Goal: Task Accomplishment & Management: Complete application form

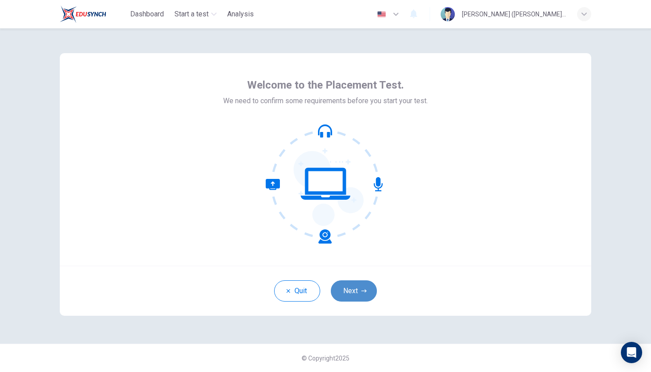
click at [358, 298] on button "Next" at bounding box center [354, 290] width 46 height 21
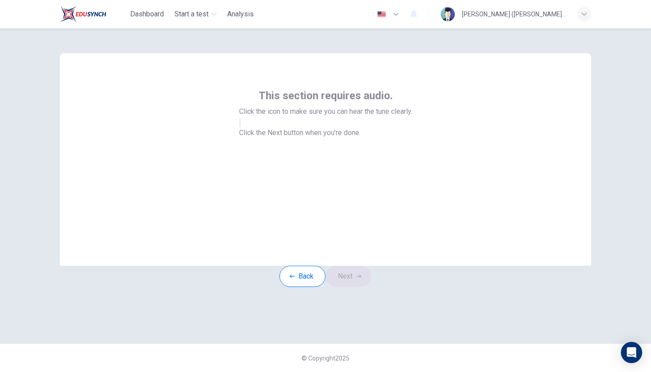
click at [251, 134] on icon "button" at bounding box center [245, 130] width 11 height 8
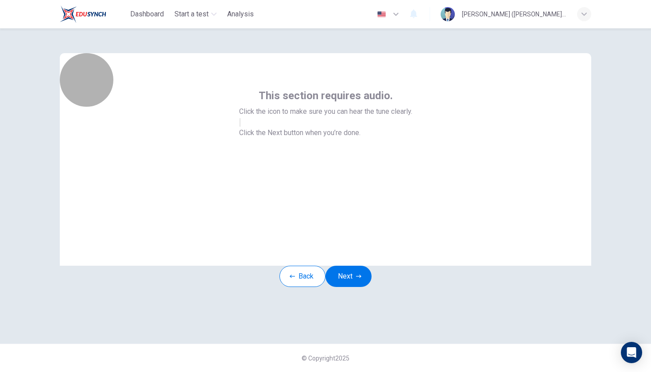
click at [251, 134] on icon "button" at bounding box center [245, 130] width 11 height 8
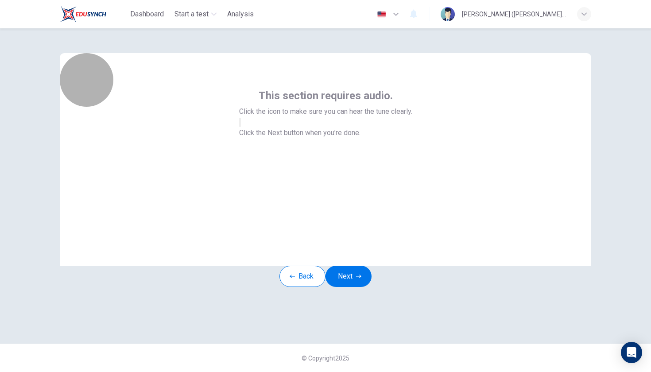
click at [251, 134] on icon "button" at bounding box center [245, 130] width 11 height 8
click at [240, 124] on icon "button" at bounding box center [240, 124] width 0 height 0
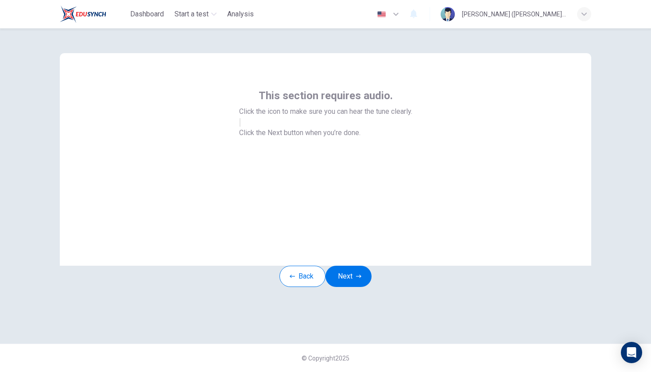
click at [240, 124] on icon "button" at bounding box center [240, 124] width 0 height 0
click at [241, 127] on button "button" at bounding box center [240, 122] width 2 height 8
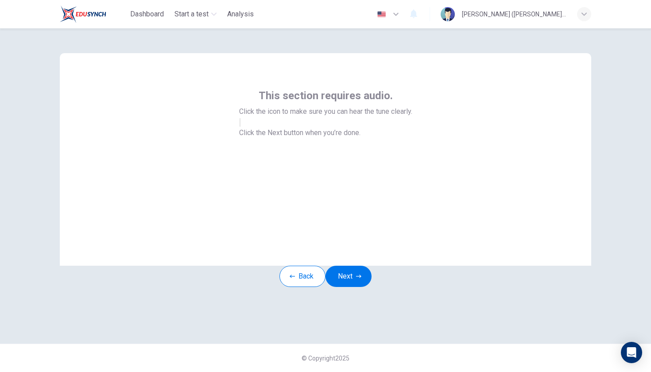
click at [241, 127] on button "button" at bounding box center [240, 122] width 2 height 8
click at [251, 134] on icon "button" at bounding box center [245, 130] width 11 height 8
click at [240, 124] on icon "button" at bounding box center [240, 124] width 0 height 0
click at [352, 287] on button "Next" at bounding box center [349, 276] width 46 height 21
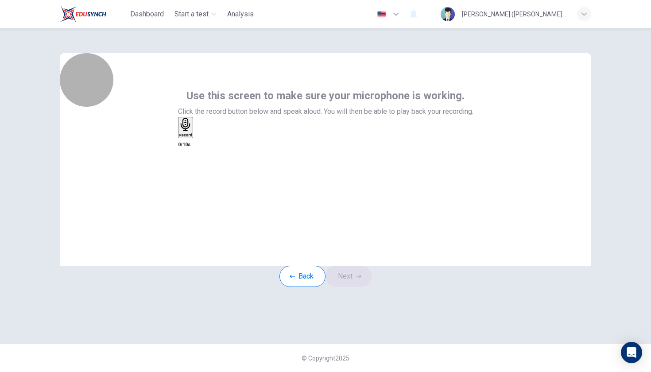
click at [193, 132] on icon "button" at bounding box center [186, 125] width 14 height 14
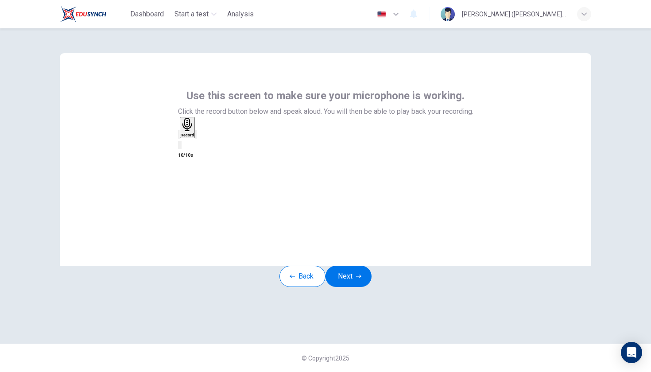
click at [196, 136] on icon "button" at bounding box center [196, 136] width 0 height 0
click at [188, 145] on icon "button" at bounding box center [184, 141] width 7 height 7
click at [193, 137] on div "Record" at bounding box center [186, 127] width 14 height 19
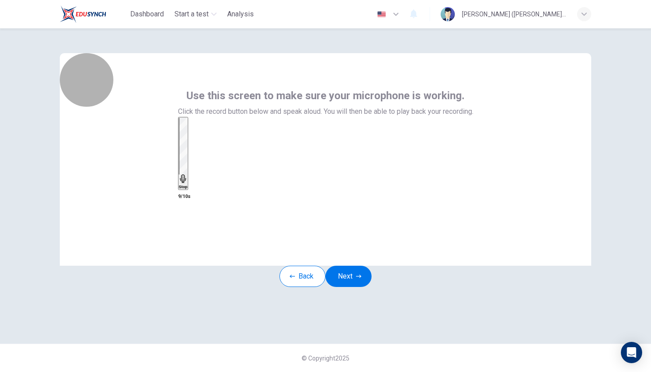
click at [188, 185] on h6 "Stop" at bounding box center [183, 187] width 9 height 4
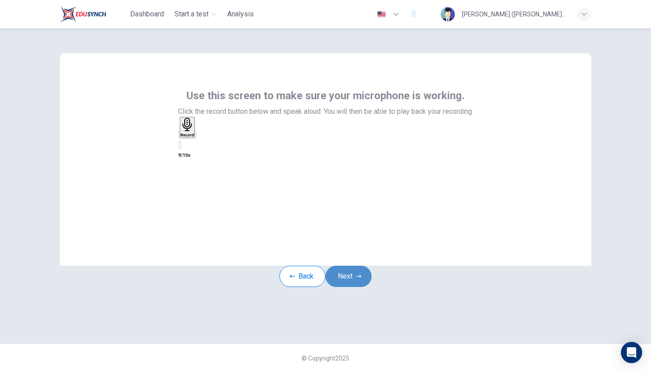
click at [350, 287] on button "Next" at bounding box center [349, 276] width 46 height 21
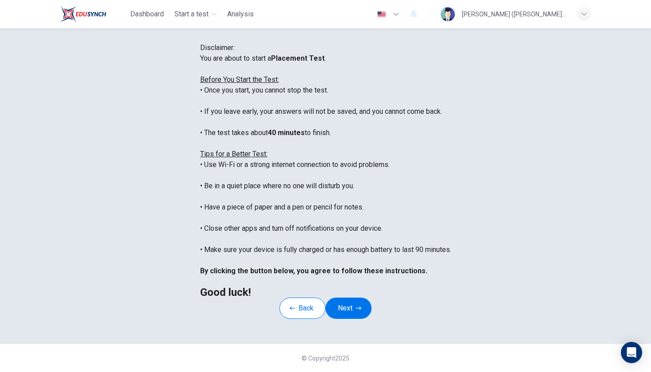
scroll to position [120, 0]
click at [299, 301] on button "Back" at bounding box center [302, 308] width 46 height 21
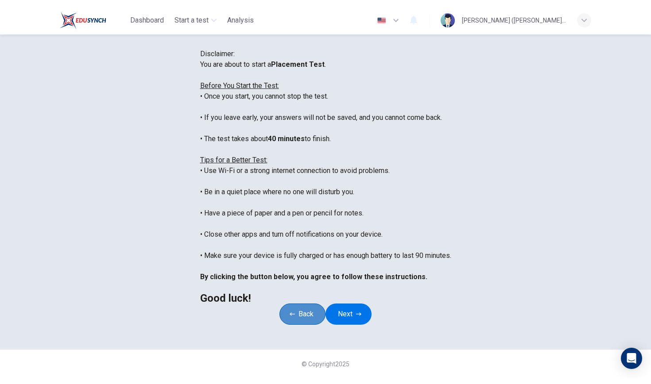
scroll to position [0, 0]
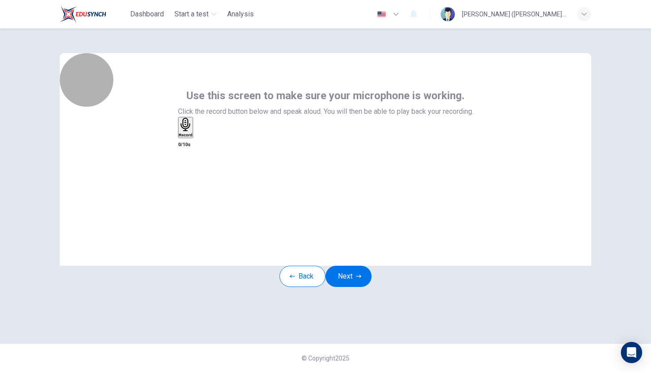
click at [193, 137] on h6 "Record" at bounding box center [186, 135] width 14 height 4
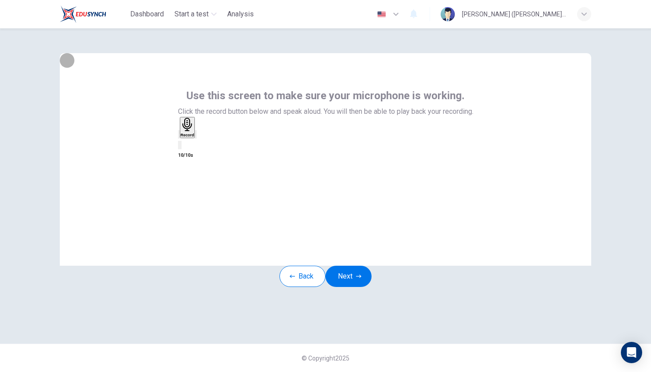
click at [196, 136] on icon "button" at bounding box center [196, 136] width 0 height 0
click at [299, 287] on button "Back" at bounding box center [302, 276] width 46 height 21
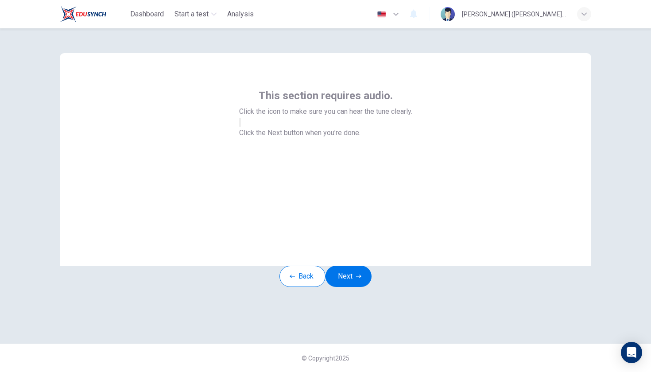
click at [241, 127] on button "button" at bounding box center [240, 122] width 2 height 8
click at [361, 279] on icon "button" at bounding box center [358, 276] width 5 height 5
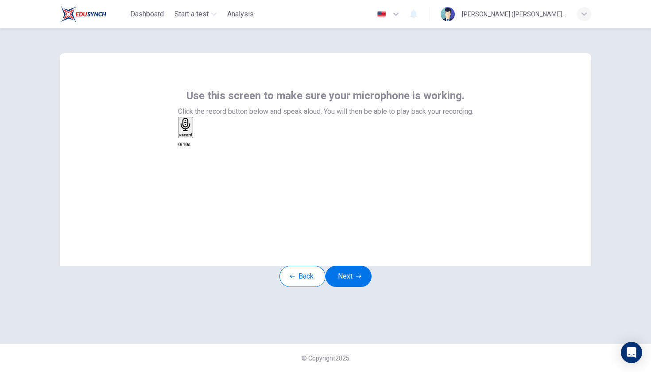
click at [193, 137] on div "Record" at bounding box center [186, 127] width 14 height 19
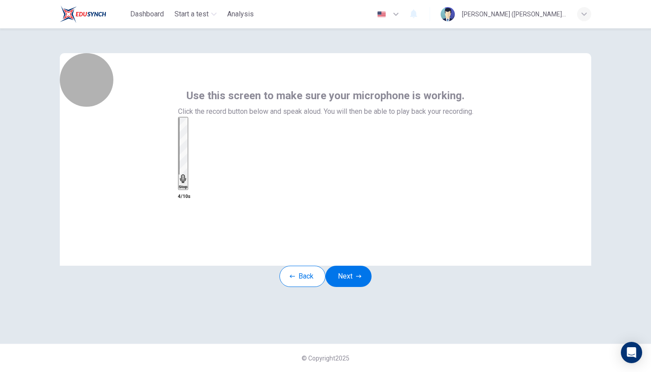
click at [188, 182] on div "Stop" at bounding box center [183, 153] width 9 height 71
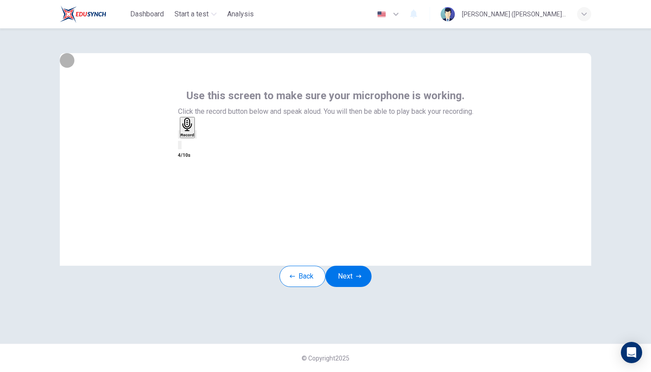
click at [196, 136] on icon "button" at bounding box center [196, 136] width 0 height 0
click at [194, 132] on icon "button" at bounding box center [188, 125] width 14 height 14
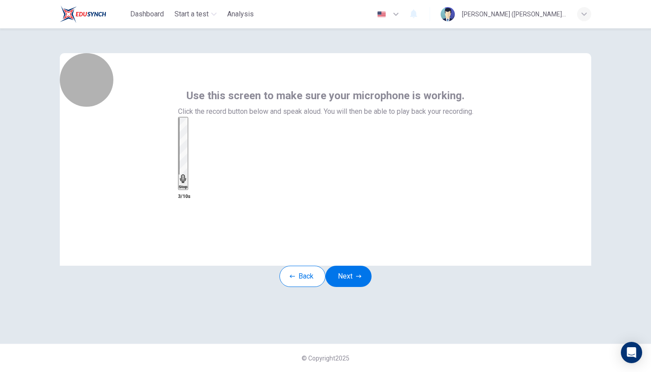
click at [188, 181] on div "Stop" at bounding box center [183, 153] width 9 height 71
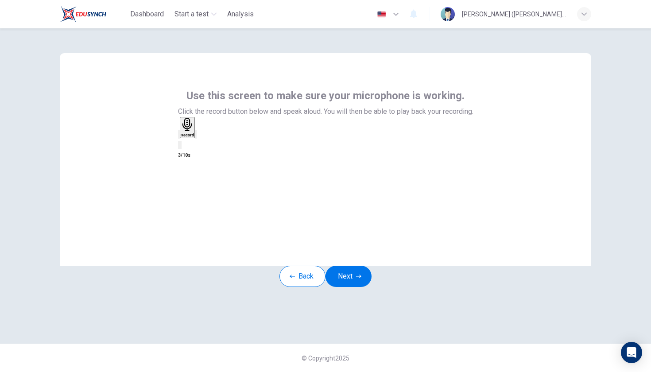
click at [196, 136] on icon "button" at bounding box center [196, 136] width 0 height 0
click at [194, 137] on div "Record" at bounding box center [188, 127] width 14 height 19
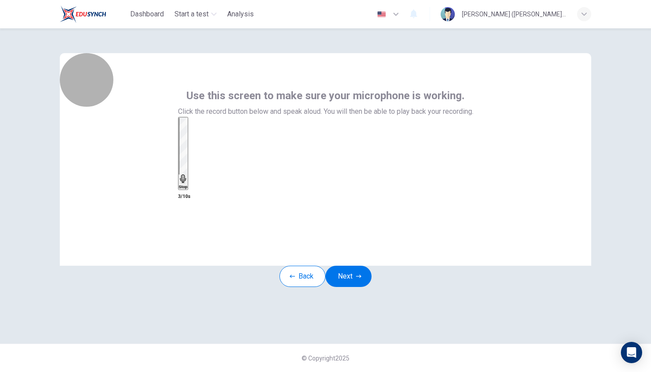
click at [188, 169] on div "Stop" at bounding box center [183, 153] width 9 height 71
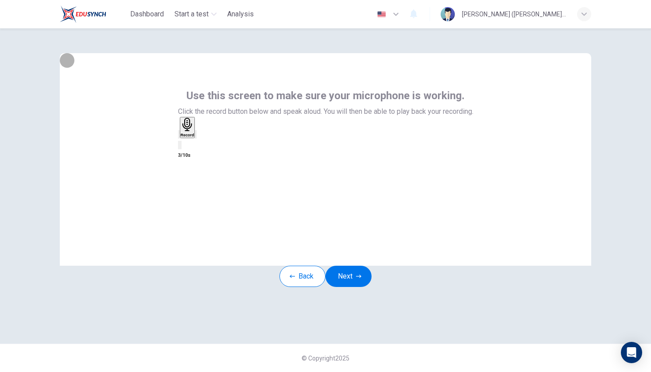
click at [204, 145] on icon "button" at bounding box center [201, 142] width 5 height 6
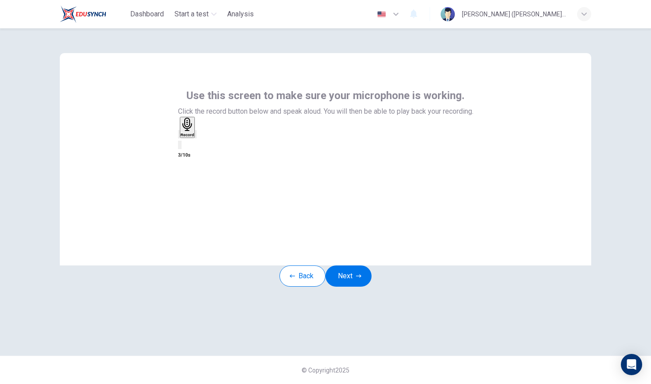
click at [585, 15] on icon "button" at bounding box center [583, 14] width 5 height 5
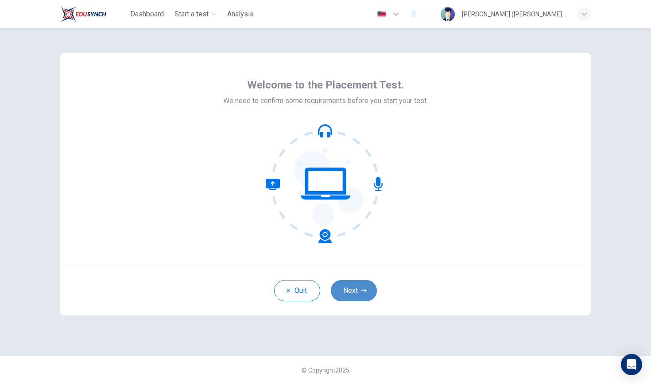
click at [355, 287] on button "Next" at bounding box center [354, 290] width 46 height 21
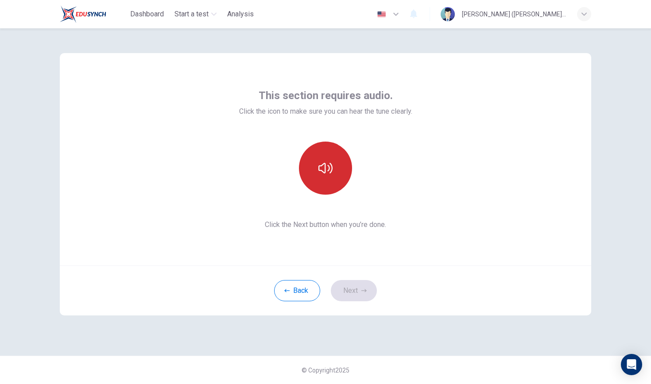
click at [327, 177] on button "button" at bounding box center [325, 168] width 53 height 53
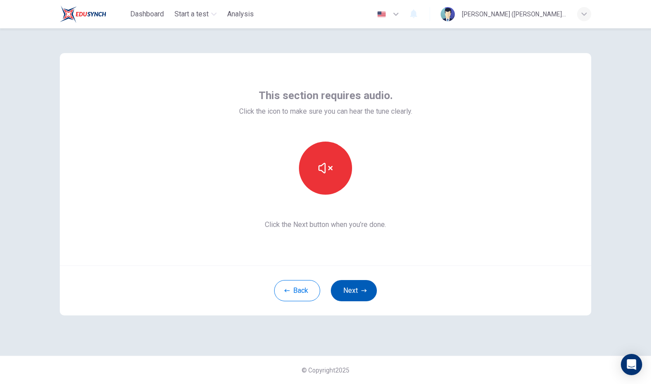
click at [353, 290] on button "Next" at bounding box center [354, 290] width 46 height 21
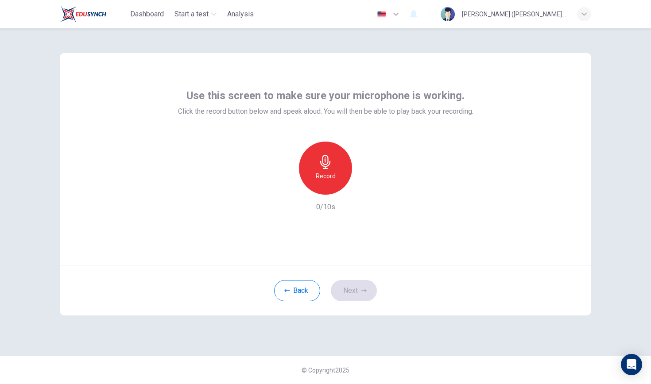
click at [330, 180] on h6 "Record" at bounding box center [326, 176] width 20 height 11
click at [330, 180] on h6 "Stop" at bounding box center [325, 176] width 13 height 11
click at [365, 188] on icon "button" at bounding box center [367, 187] width 4 height 5
click at [354, 289] on button "Next" at bounding box center [354, 290] width 46 height 21
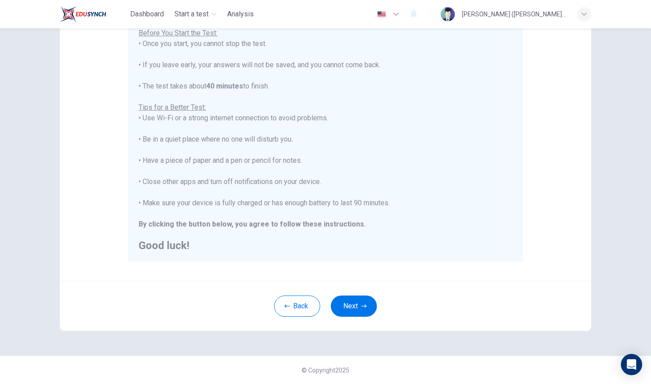
scroll to position [108, 0]
click at [364, 304] on icon "button" at bounding box center [363, 306] width 5 height 5
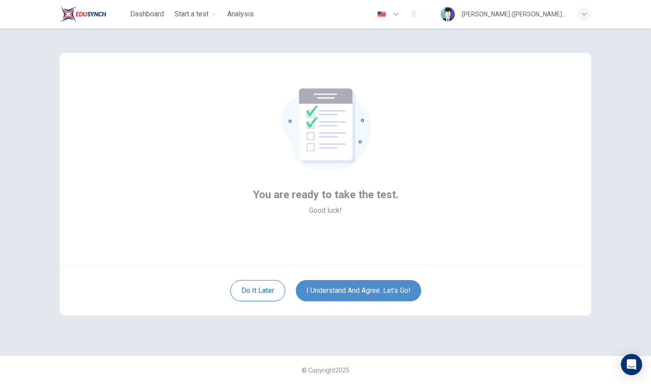
click at [363, 297] on button "I understand and agree. Let’s go!" at bounding box center [358, 290] width 125 height 21
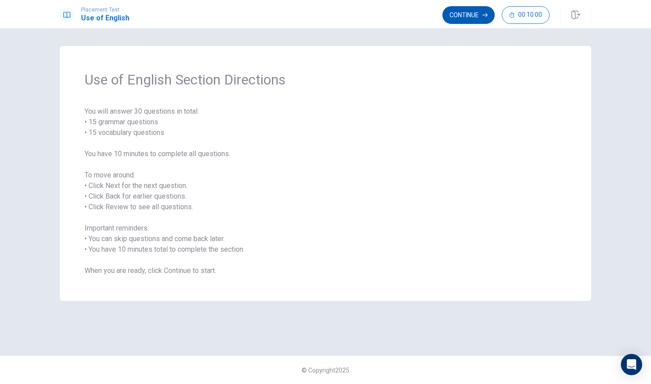
click at [464, 17] on button "Continue" at bounding box center [468, 15] width 52 height 18
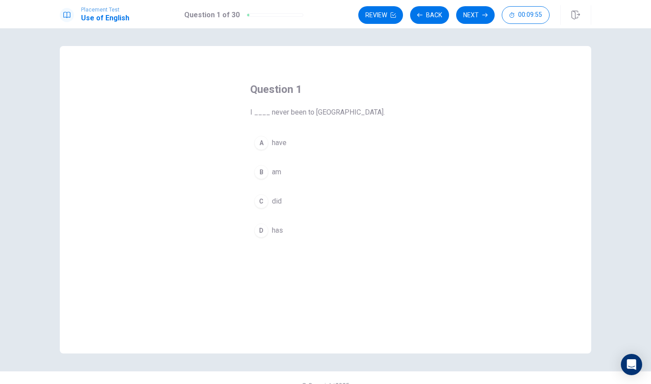
click at [264, 142] on div "A" at bounding box center [261, 143] width 14 height 14
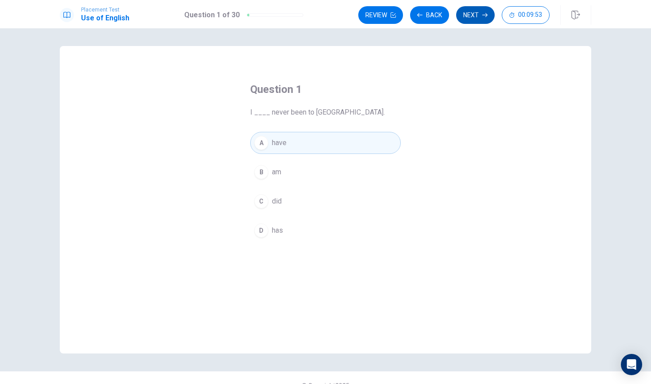
click at [481, 12] on button "Next" at bounding box center [475, 15] width 39 height 18
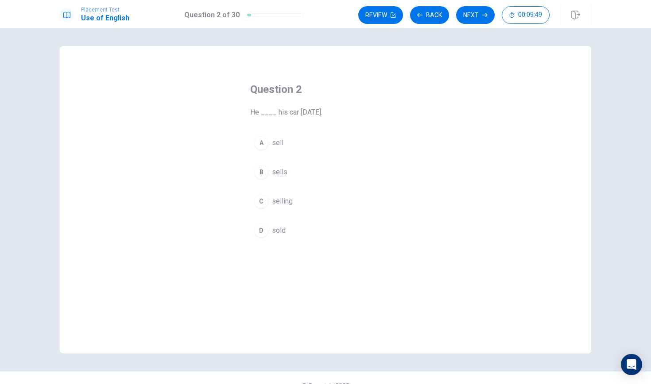
click at [294, 229] on button "D sold" at bounding box center [325, 231] width 151 height 22
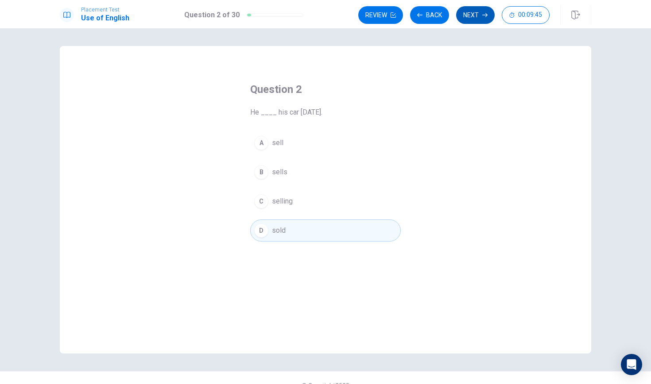
click at [472, 16] on button "Next" at bounding box center [475, 15] width 39 height 18
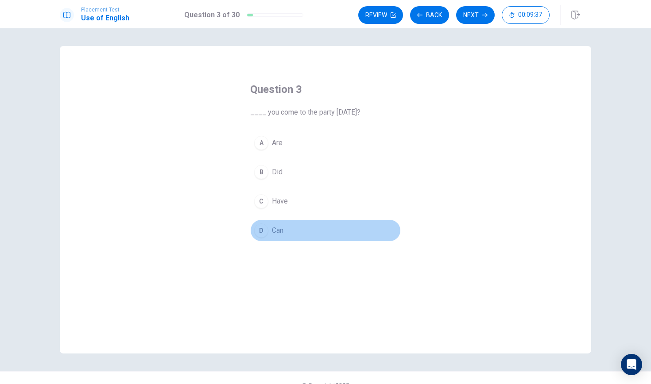
click at [286, 233] on button "D Can" at bounding box center [325, 231] width 151 height 22
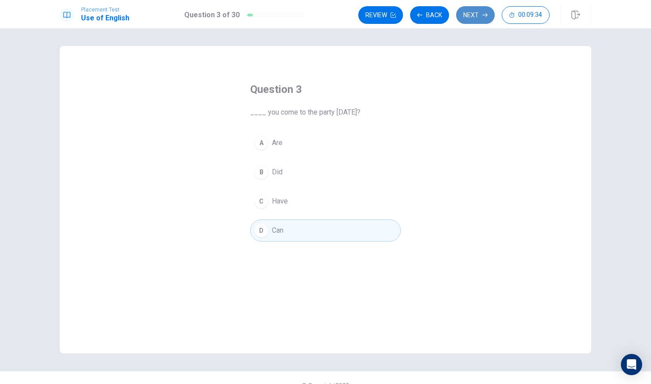
click at [474, 16] on button "Next" at bounding box center [475, 15] width 39 height 18
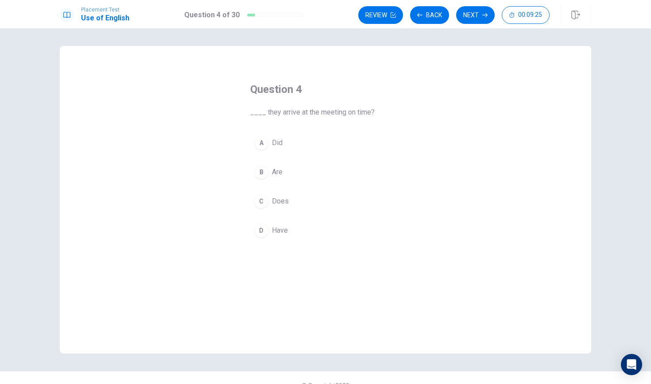
click at [292, 143] on button "A Did" at bounding box center [325, 143] width 151 height 22
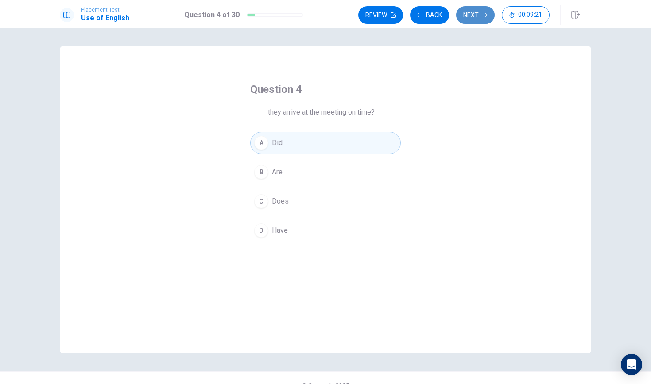
click at [478, 14] on button "Next" at bounding box center [475, 15] width 39 height 18
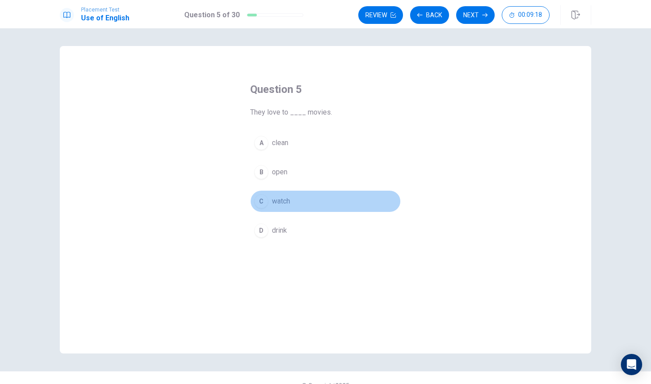
click at [301, 203] on button "C watch" at bounding box center [325, 201] width 151 height 22
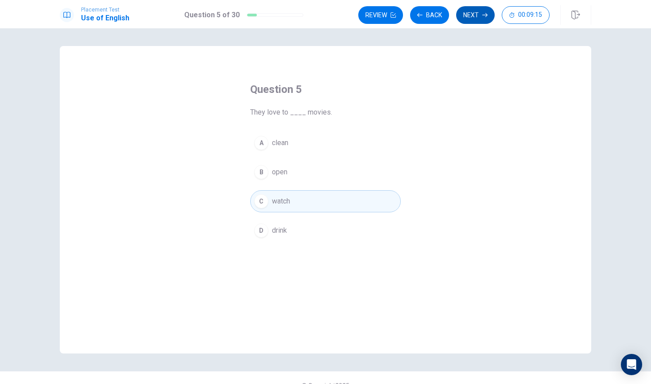
click at [470, 14] on button "Next" at bounding box center [475, 15] width 39 height 18
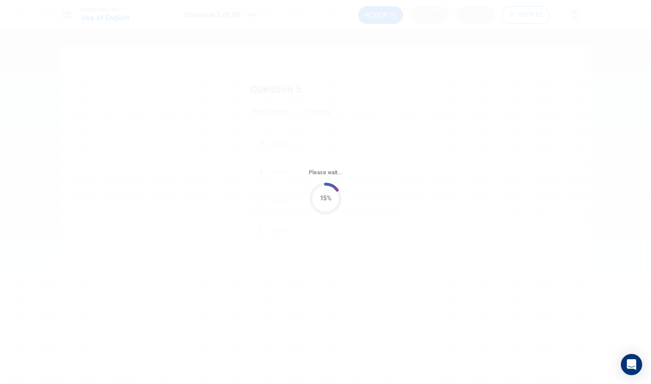
click at [456, 16] on div "Please wait... 15%" at bounding box center [325, 192] width 651 height 384
click at [482, 19] on div "Please wait... 15%" at bounding box center [325, 192] width 651 height 384
click at [475, 15] on div "Please wait... 100%" at bounding box center [325, 192] width 651 height 384
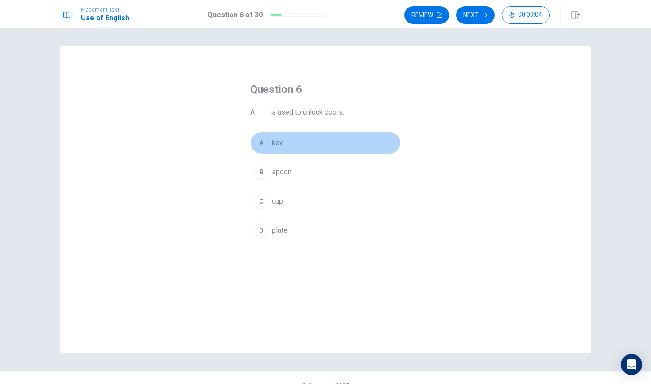
click at [264, 143] on div "A" at bounding box center [261, 143] width 14 height 14
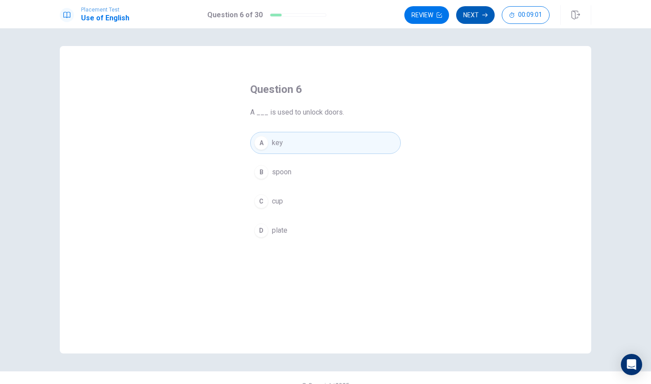
click at [473, 13] on button "Next" at bounding box center [475, 15] width 39 height 18
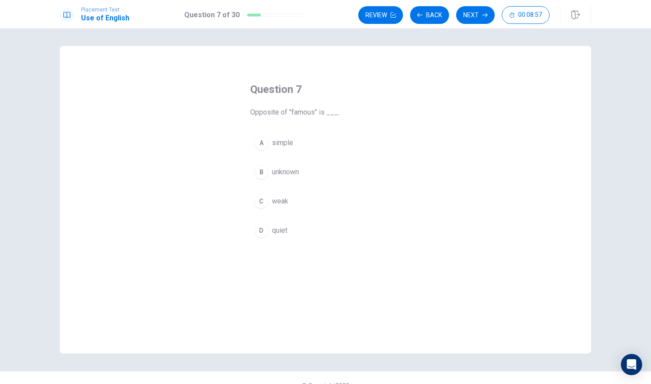
click at [286, 172] on span "unknown" at bounding box center [285, 172] width 27 height 11
click at [474, 13] on button "Next" at bounding box center [475, 15] width 39 height 18
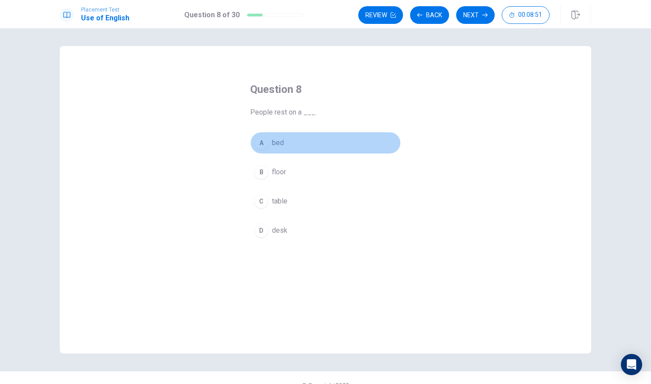
click at [283, 140] on span "bed" at bounding box center [278, 143] width 12 height 11
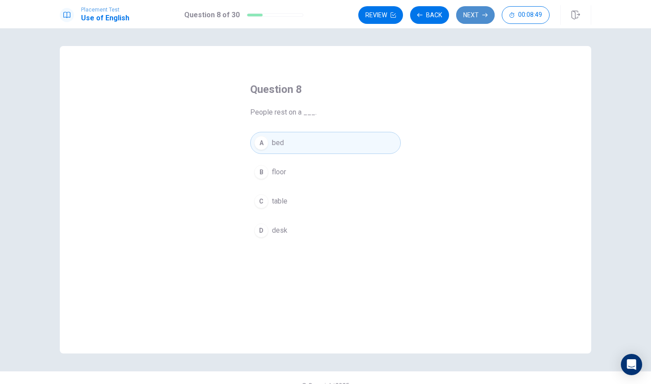
click at [479, 17] on button "Next" at bounding box center [475, 15] width 39 height 18
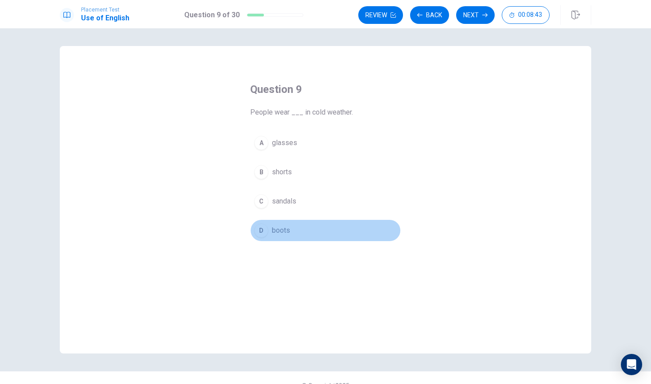
click at [293, 230] on button "D boots" at bounding box center [325, 231] width 151 height 22
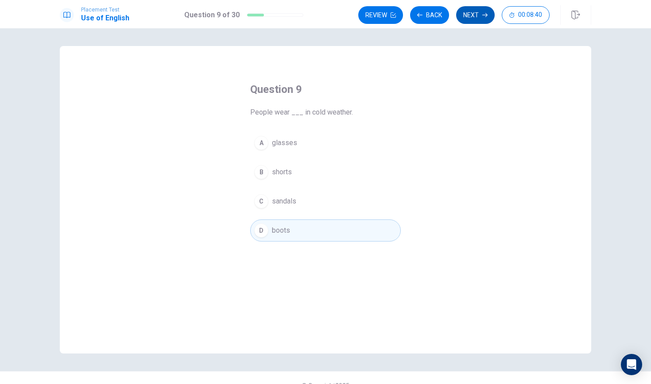
click at [476, 16] on button "Next" at bounding box center [475, 15] width 39 height 18
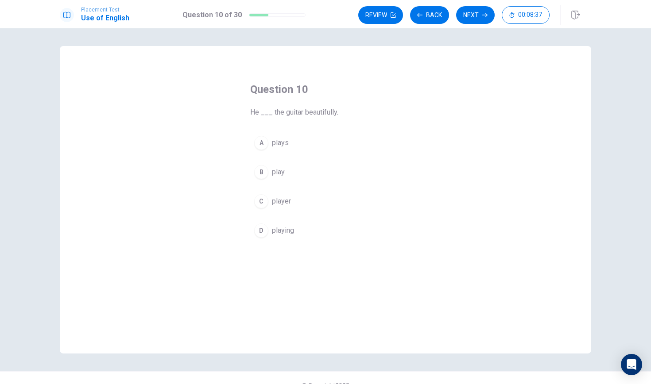
click at [286, 143] on span "plays" at bounding box center [280, 143] width 17 height 11
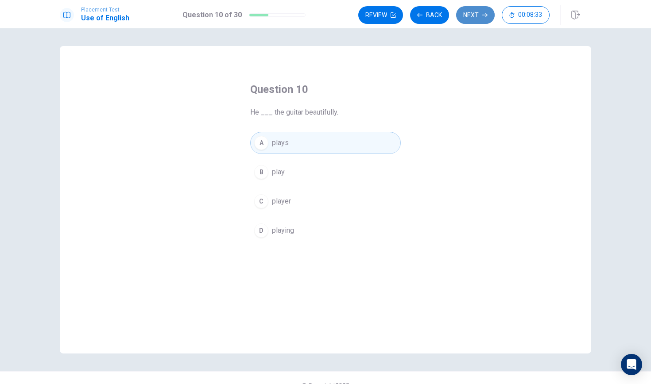
click at [470, 12] on button "Next" at bounding box center [475, 15] width 39 height 18
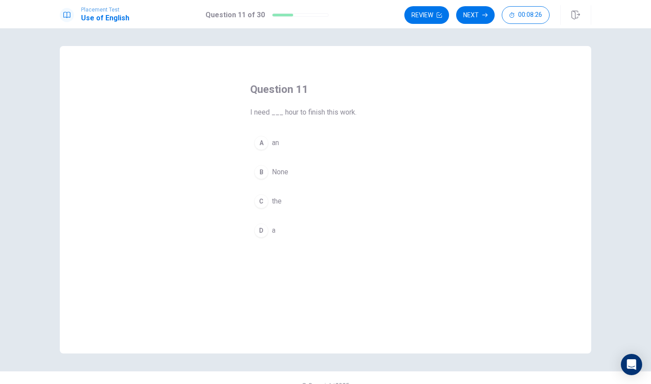
click at [263, 143] on div "A" at bounding box center [261, 143] width 14 height 14
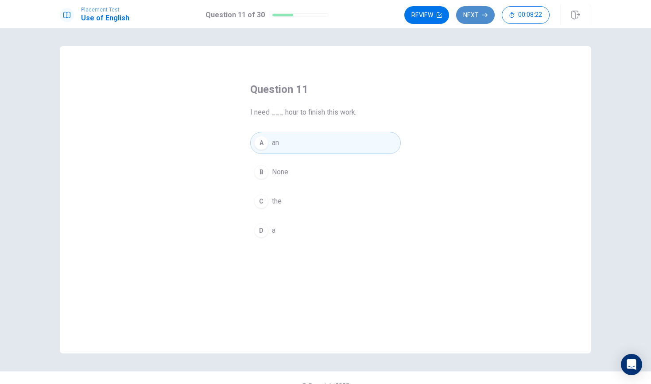
click at [472, 16] on button "Next" at bounding box center [475, 15] width 39 height 18
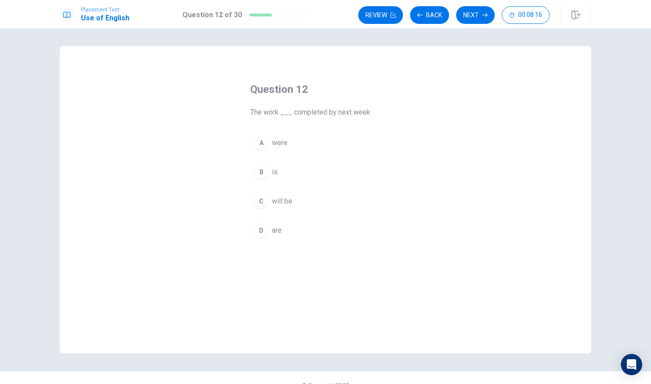
click at [262, 203] on div "C" at bounding box center [261, 201] width 14 height 14
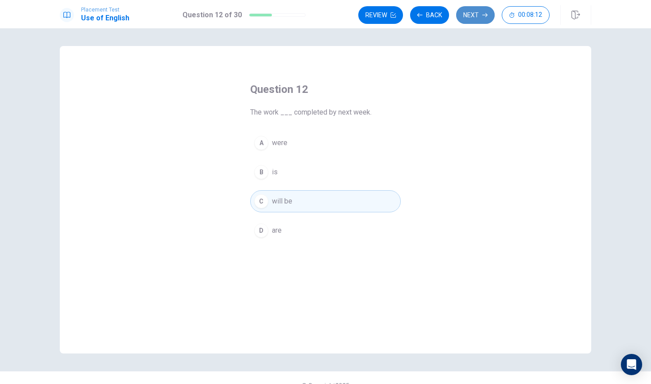
click at [470, 17] on button "Next" at bounding box center [475, 15] width 39 height 18
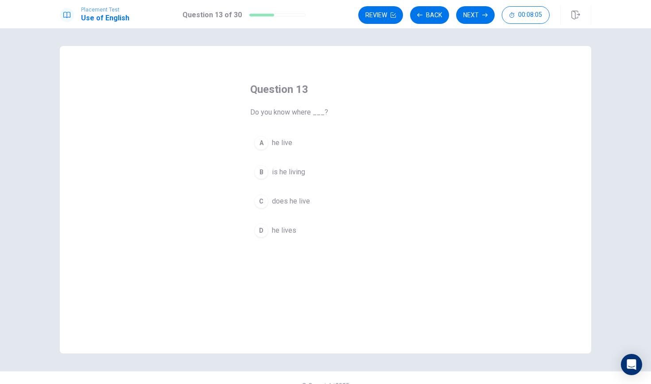
click at [258, 232] on div "D" at bounding box center [261, 231] width 14 height 14
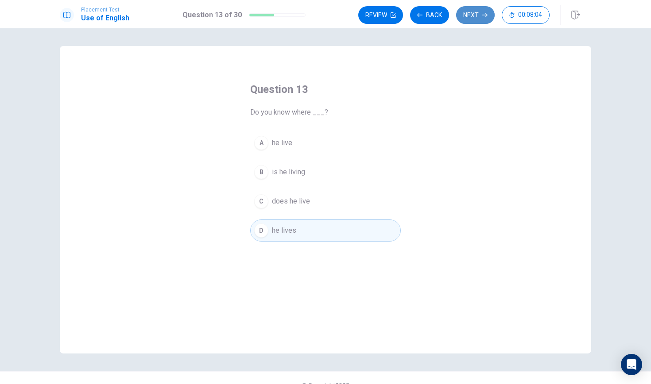
click at [473, 14] on button "Next" at bounding box center [475, 15] width 39 height 18
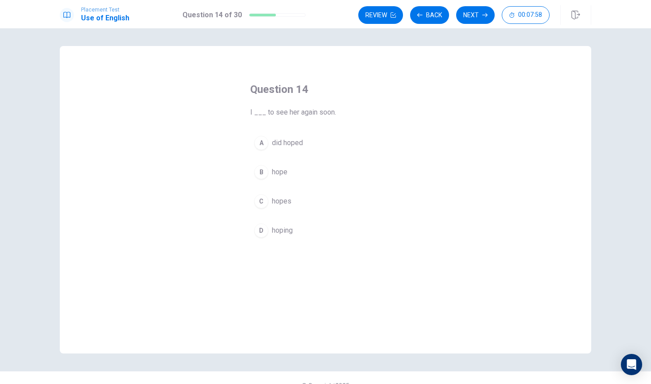
click at [280, 174] on span "hope" at bounding box center [280, 172] width 16 height 11
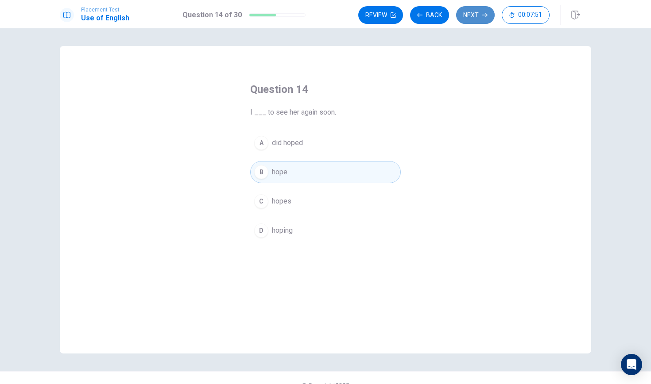
click at [471, 16] on button "Next" at bounding box center [475, 15] width 39 height 18
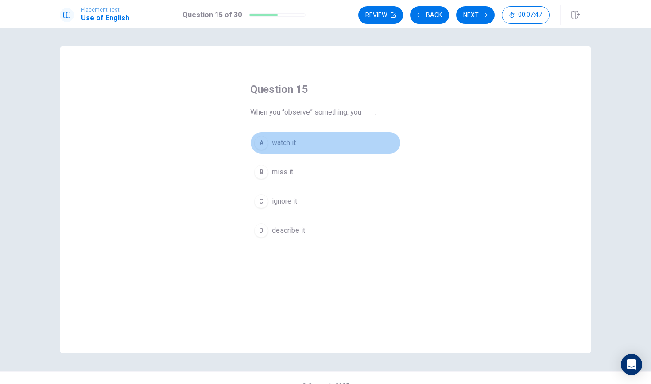
click at [278, 145] on span "watch it" at bounding box center [284, 143] width 24 height 11
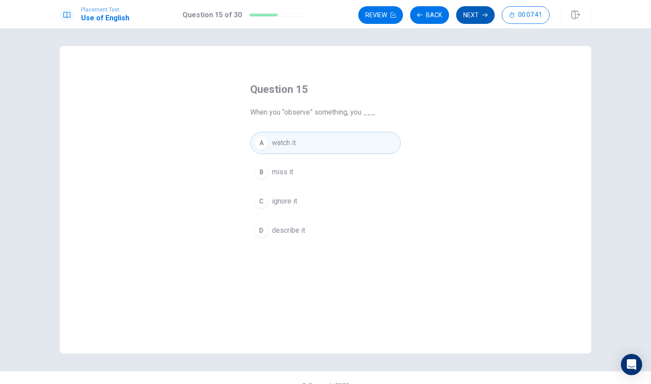
click at [471, 19] on button "Next" at bounding box center [475, 15] width 39 height 18
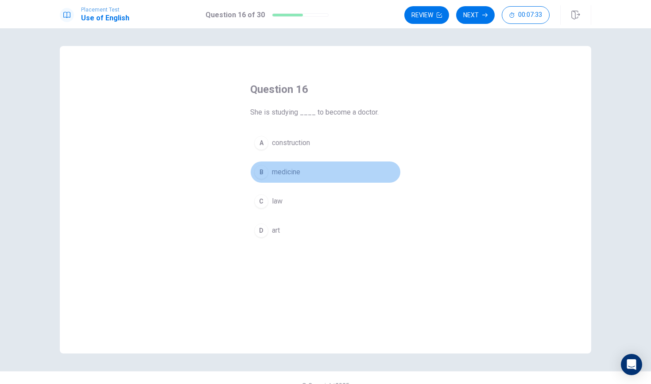
click at [291, 172] on span "medicine" at bounding box center [286, 172] width 28 height 11
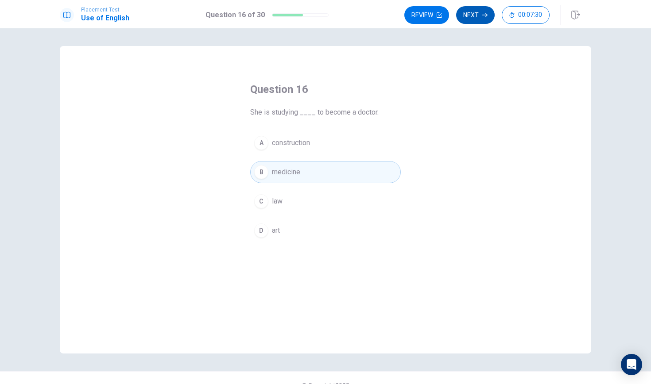
click at [475, 15] on button "Next" at bounding box center [475, 15] width 39 height 18
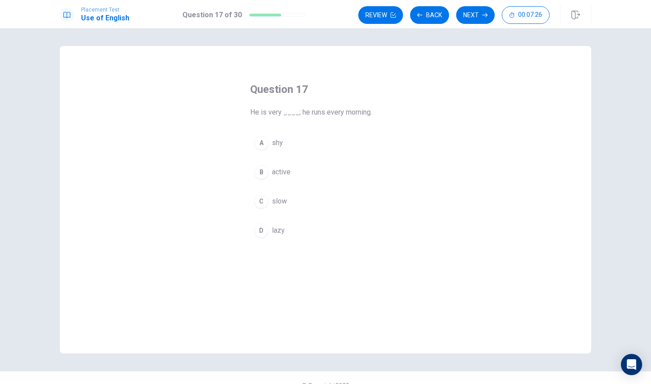
click at [284, 173] on span "active" at bounding box center [281, 172] width 19 height 11
click at [473, 16] on button "Next" at bounding box center [475, 15] width 39 height 18
click at [279, 171] on span "park" at bounding box center [278, 172] width 13 height 11
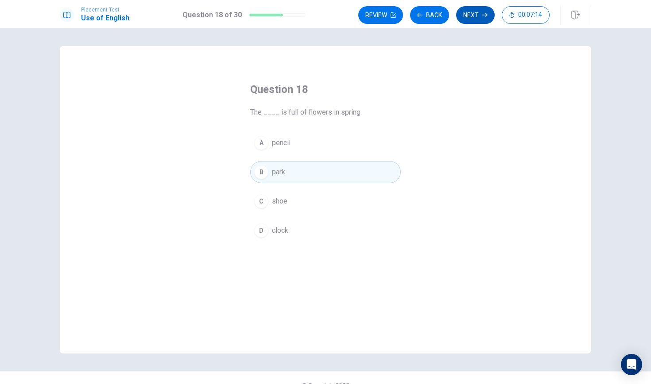
click at [466, 16] on button "Next" at bounding box center [475, 15] width 39 height 18
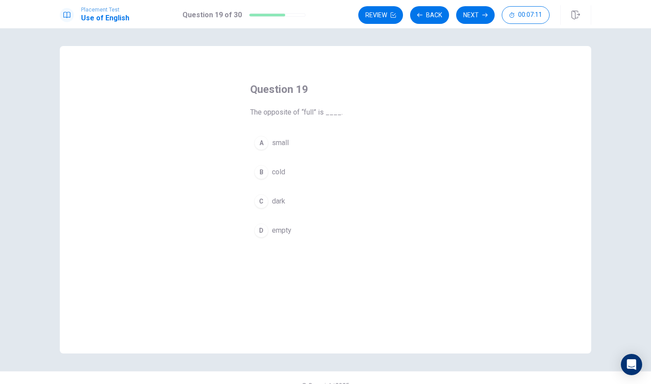
click at [291, 232] on span "empty" at bounding box center [281, 230] width 19 height 11
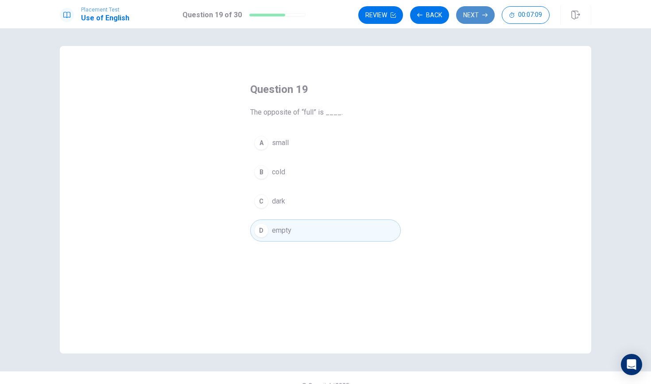
click at [474, 13] on button "Next" at bounding box center [475, 15] width 39 height 18
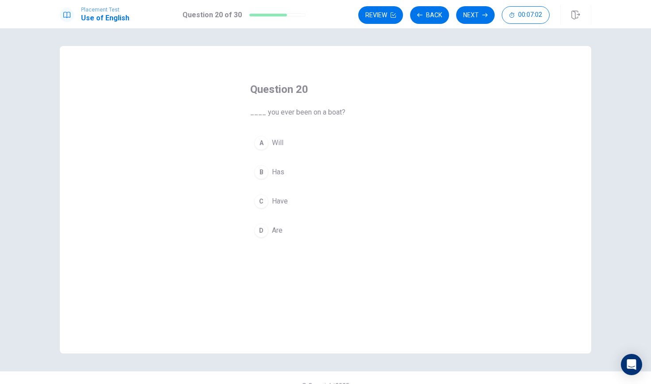
click at [279, 202] on span "Have" at bounding box center [280, 201] width 16 height 11
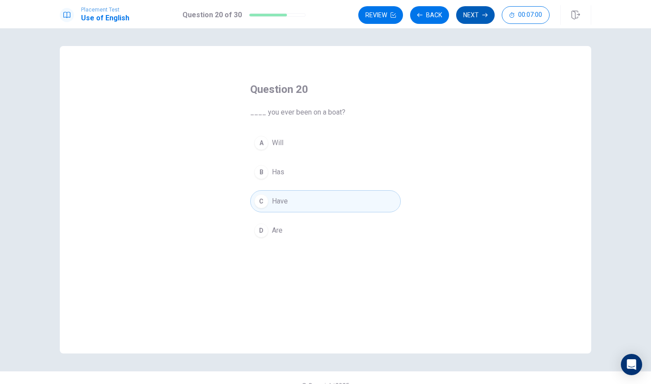
click at [471, 16] on button "Next" at bounding box center [475, 15] width 39 height 18
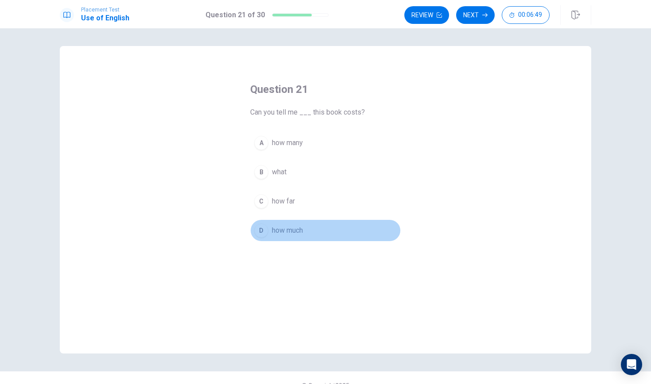
click at [261, 231] on div "D" at bounding box center [261, 231] width 14 height 14
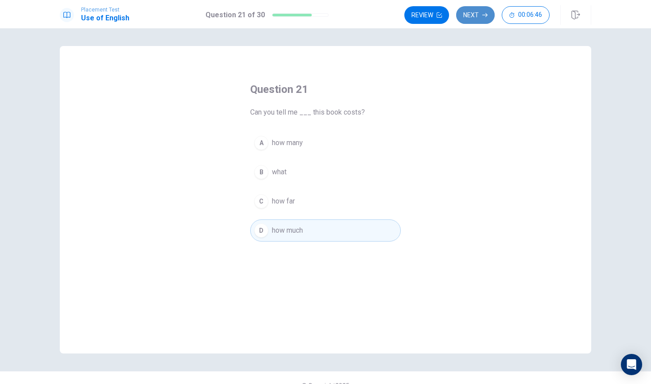
click at [470, 17] on button "Next" at bounding box center [475, 15] width 39 height 18
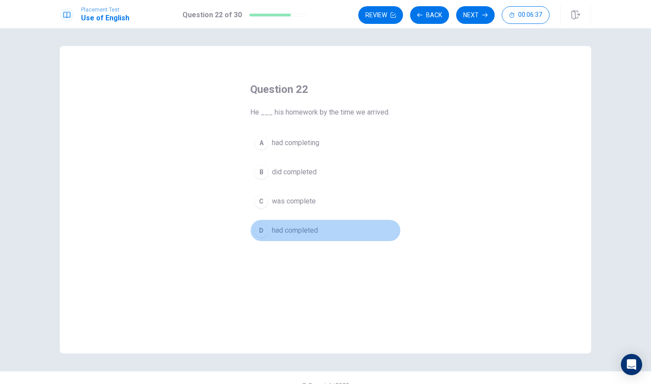
click at [262, 231] on div "D" at bounding box center [261, 231] width 14 height 14
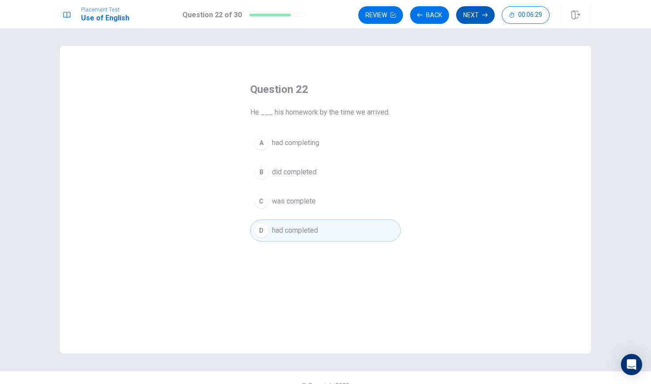
click at [471, 17] on button "Next" at bounding box center [475, 15] width 39 height 18
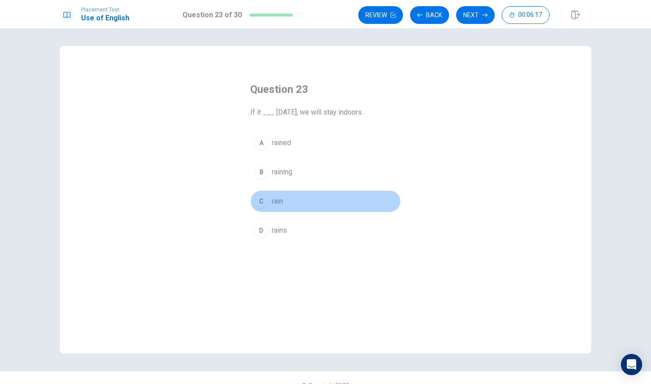
click at [289, 201] on button "C rain" at bounding box center [325, 201] width 151 height 22
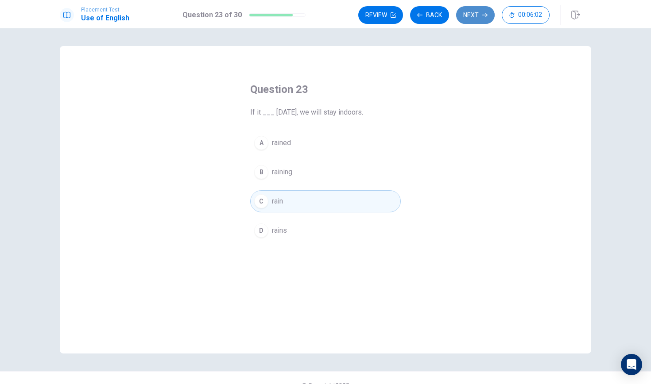
click at [475, 18] on button "Next" at bounding box center [475, 15] width 39 height 18
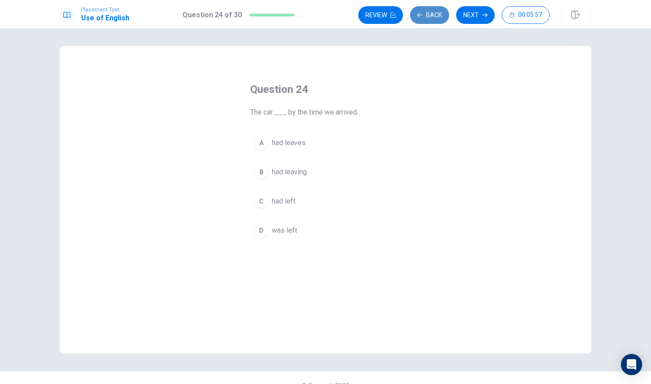
click at [435, 16] on button "Back" at bounding box center [429, 15] width 39 height 18
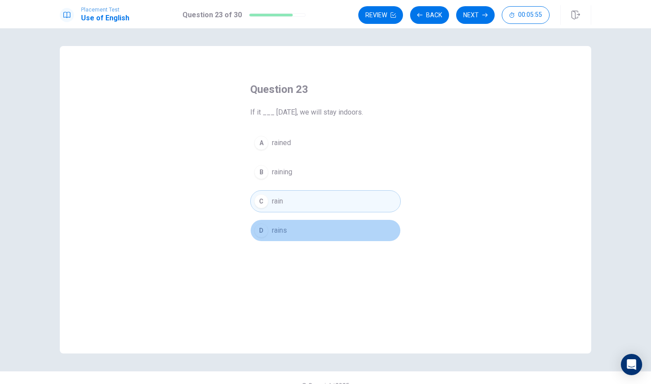
click at [310, 235] on button "D rains" at bounding box center [325, 231] width 151 height 22
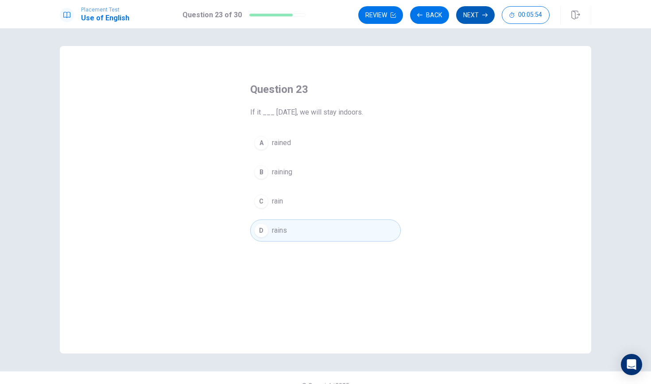
click at [487, 14] on icon "button" at bounding box center [484, 15] width 5 height 4
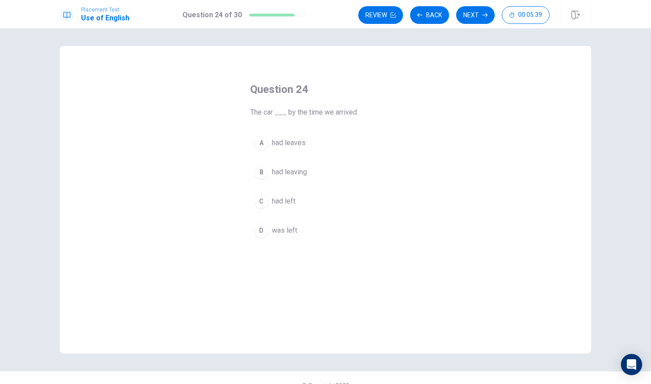
click at [295, 201] on span "had left" at bounding box center [283, 201] width 23 height 11
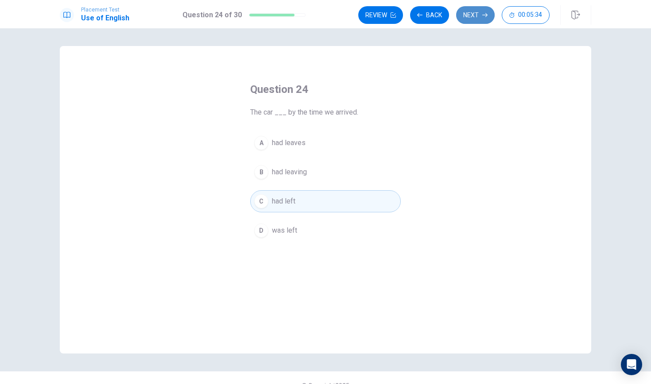
click at [474, 12] on button "Next" at bounding box center [475, 15] width 39 height 18
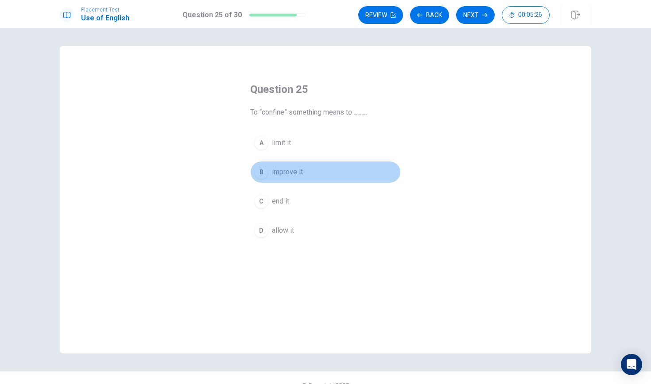
click at [295, 172] on span "improve it" at bounding box center [287, 172] width 31 height 11
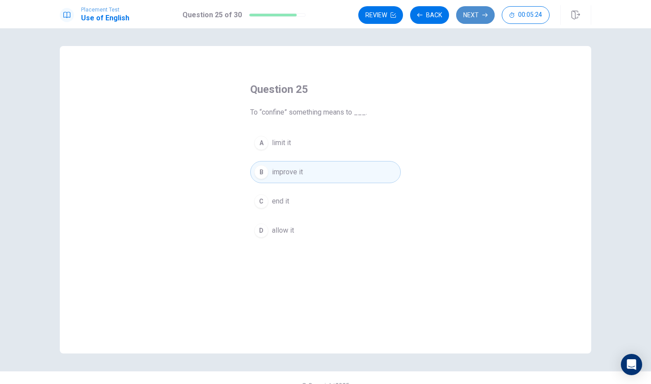
click at [473, 16] on button "Next" at bounding box center [475, 15] width 39 height 18
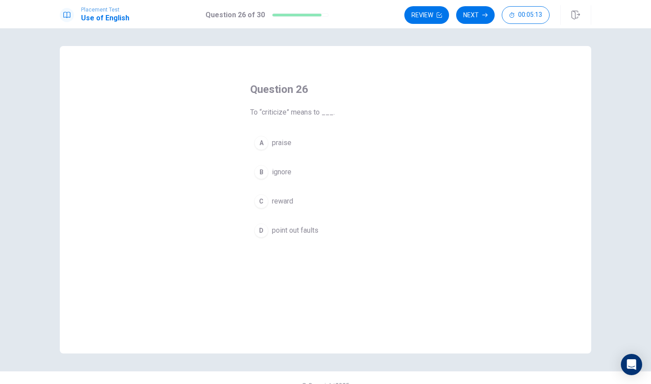
click at [264, 233] on div "D" at bounding box center [261, 231] width 14 height 14
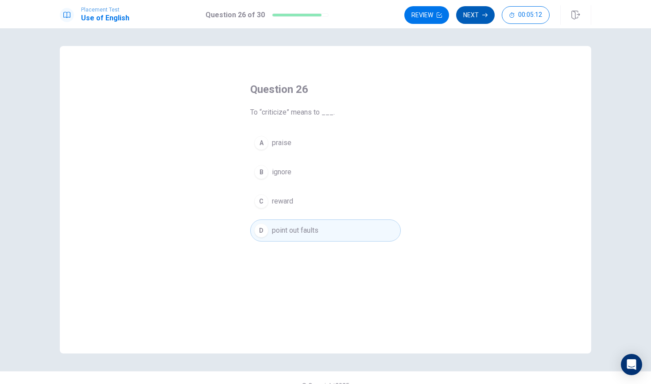
click at [475, 16] on button "Next" at bounding box center [475, 15] width 39 height 18
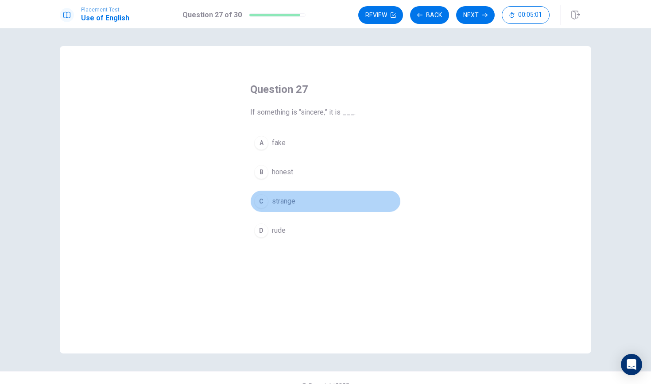
click at [283, 201] on span "strange" at bounding box center [283, 201] width 23 height 11
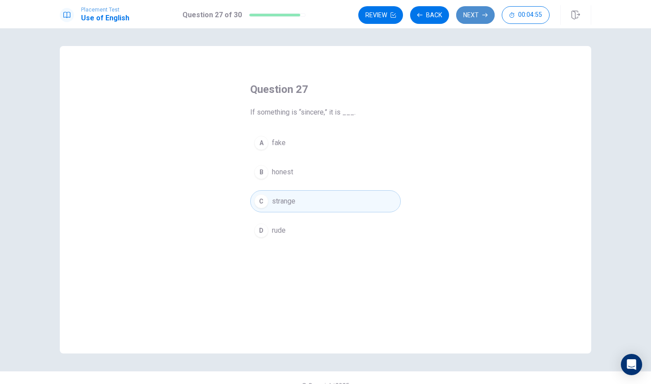
click at [475, 16] on button "Next" at bounding box center [475, 15] width 39 height 18
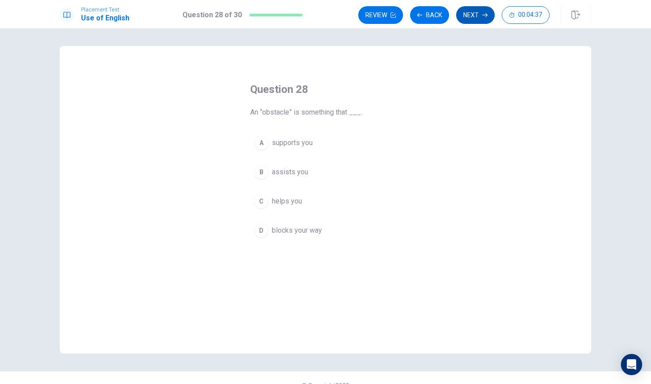
click at [474, 15] on button "Next" at bounding box center [475, 15] width 39 height 18
click at [264, 174] on div "B" at bounding box center [261, 172] width 14 height 14
click at [472, 18] on button "Next" at bounding box center [475, 15] width 39 height 18
click at [262, 172] on div "B" at bounding box center [261, 172] width 14 height 14
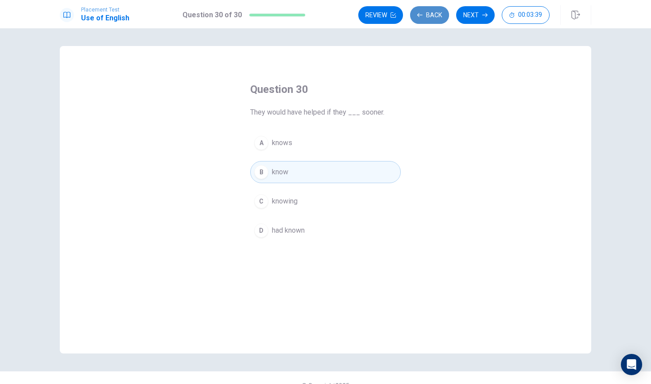
click at [427, 12] on button "Back" at bounding box center [429, 15] width 39 height 18
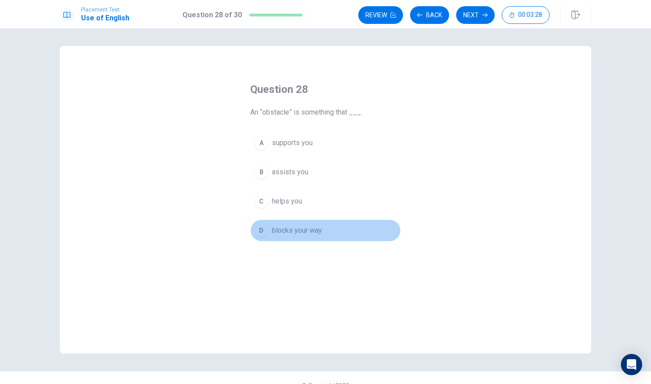
click at [261, 233] on div "D" at bounding box center [261, 231] width 14 height 14
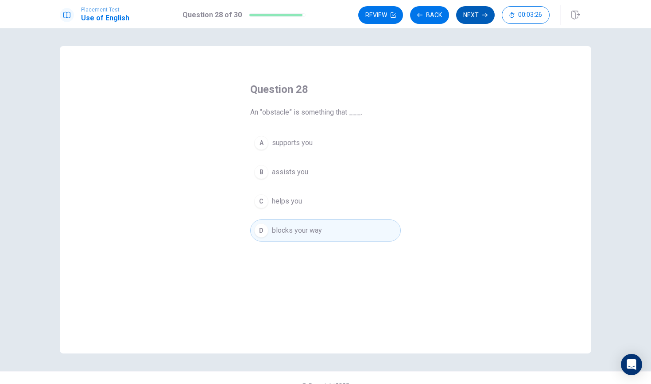
click at [474, 15] on button "Next" at bounding box center [475, 15] width 39 height 18
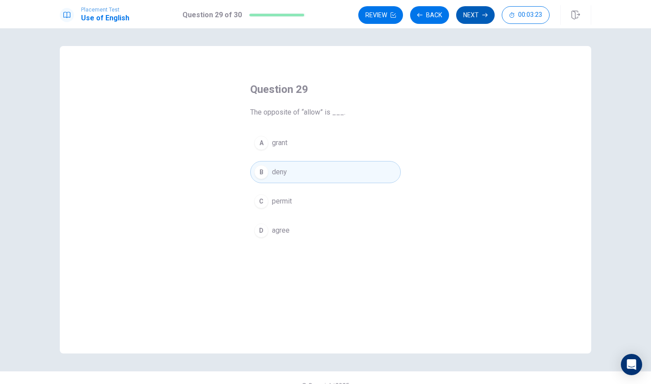
click at [477, 13] on button "Next" at bounding box center [475, 15] width 39 height 18
click at [423, 15] on button "Back" at bounding box center [429, 15] width 39 height 18
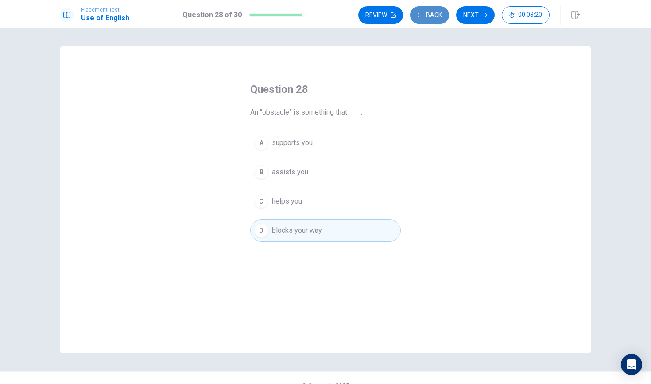
click at [423, 15] on button "Back" at bounding box center [429, 15] width 39 height 18
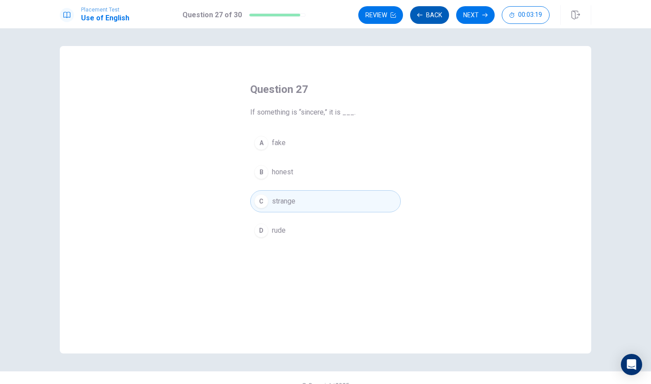
click at [423, 15] on button "Back" at bounding box center [429, 15] width 39 height 18
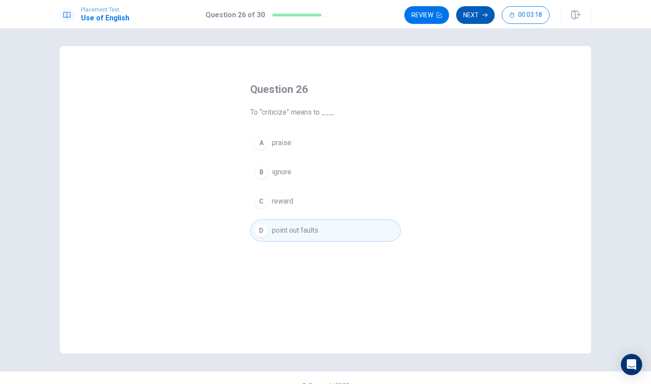
click at [480, 15] on button "Next" at bounding box center [475, 15] width 39 height 18
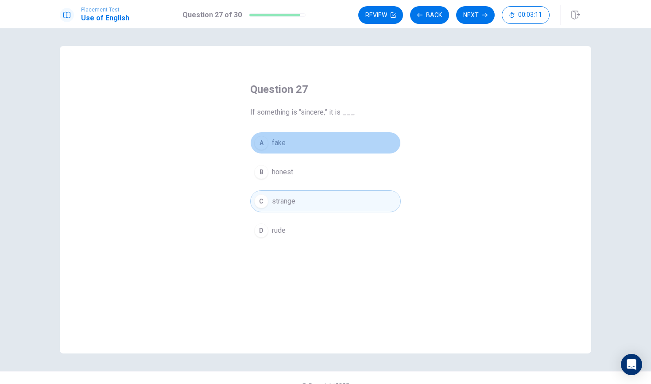
click at [290, 146] on button "A fake" at bounding box center [325, 143] width 151 height 22
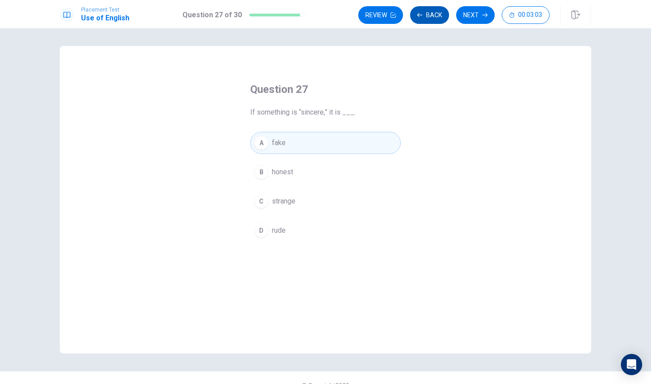
click at [426, 17] on button "Back" at bounding box center [429, 15] width 39 height 18
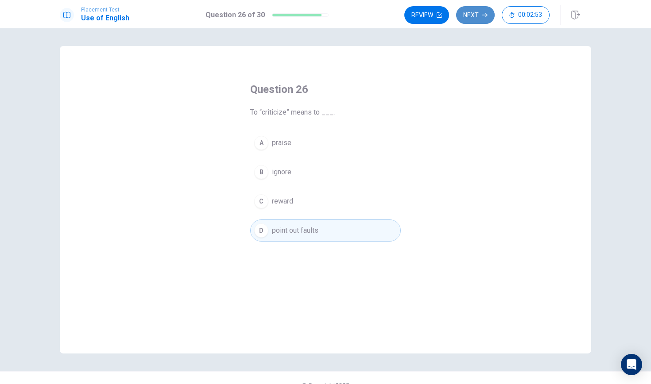
click at [481, 13] on button "Next" at bounding box center [475, 15] width 39 height 18
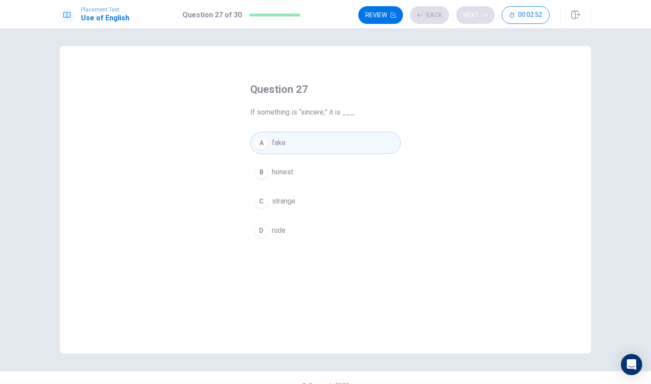
click at [481, 13] on div "Review Back Next 00:02:52" at bounding box center [453, 15] width 191 height 18
click at [481, 13] on button "Next" at bounding box center [475, 15] width 39 height 18
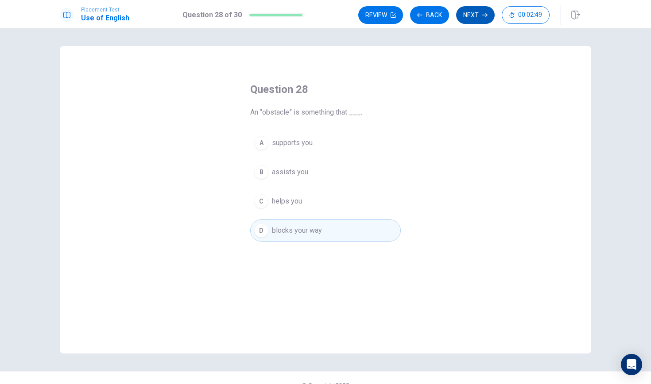
click at [481, 13] on button "Next" at bounding box center [475, 15] width 39 height 18
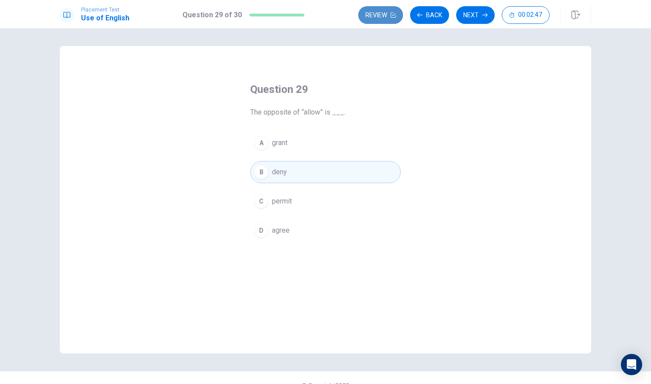
click at [378, 17] on button "Review" at bounding box center [380, 15] width 45 height 18
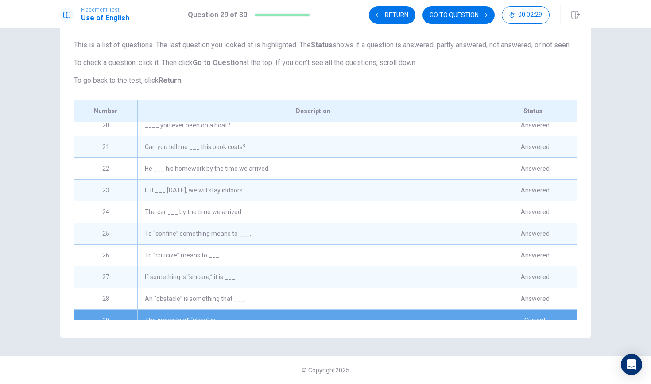
scroll to position [420, 0]
click at [260, 192] on div "If it ___ [DATE], we will stay indoors." at bounding box center [315, 189] width 356 height 21
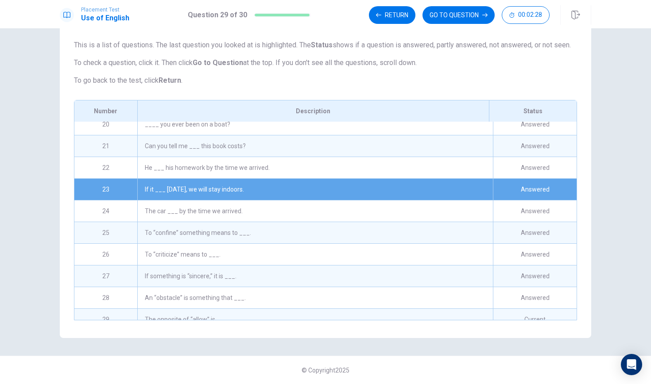
click at [261, 190] on div "If it ___ [DATE], we will stay indoors." at bounding box center [315, 189] width 356 height 21
click at [449, 17] on button "GO TO QUESTION" at bounding box center [459, 15] width 72 height 18
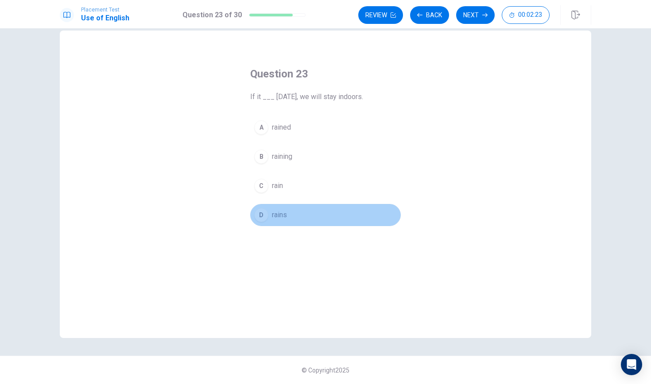
click at [290, 214] on button "D rains" at bounding box center [325, 215] width 151 height 22
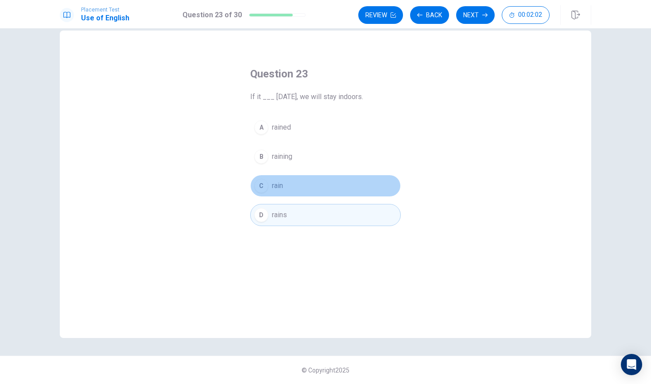
click at [292, 185] on button "C rain" at bounding box center [325, 186] width 151 height 22
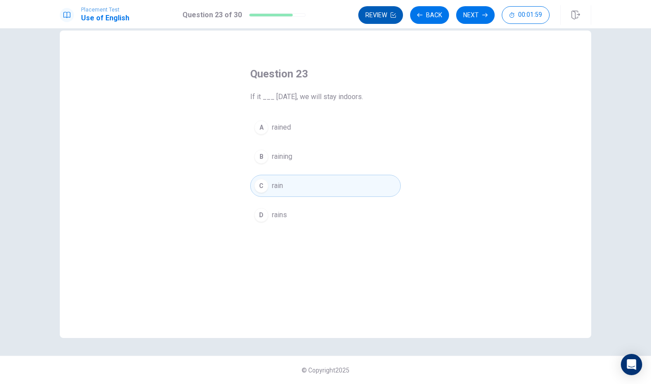
click at [381, 14] on button "Review" at bounding box center [380, 15] width 45 height 18
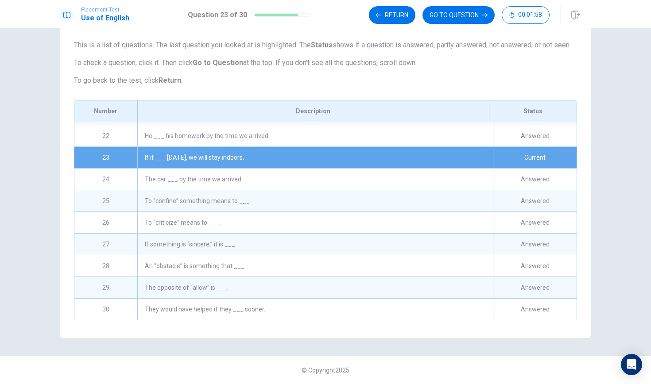
scroll to position [0, 0]
click at [283, 310] on div "They would have helped if they ___ sooner." at bounding box center [315, 309] width 356 height 21
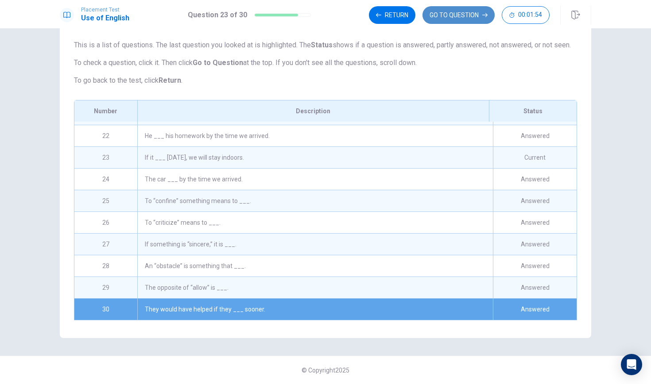
click at [449, 16] on button "GO TO QUESTION" at bounding box center [459, 15] width 72 height 18
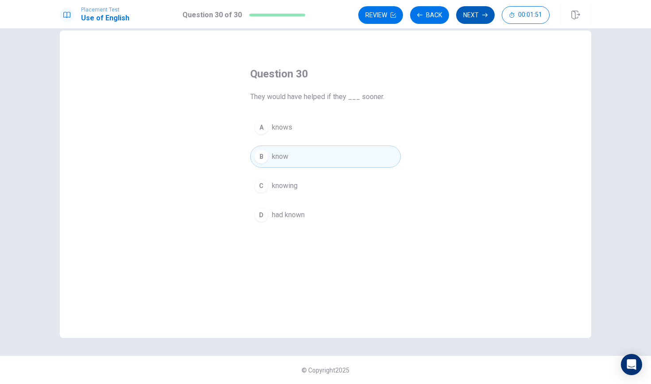
click at [477, 17] on button "Next" at bounding box center [475, 15] width 39 height 18
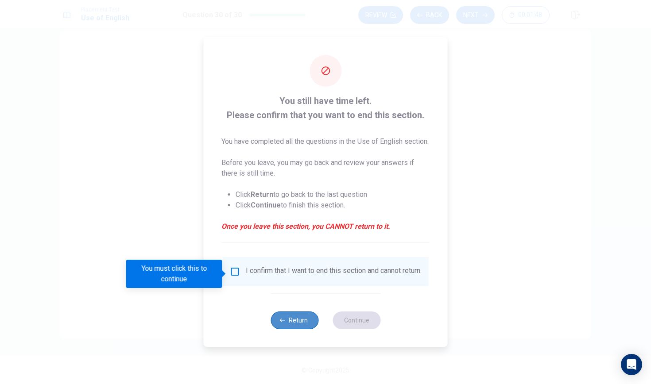
click at [293, 329] on button "Return" at bounding box center [295, 321] width 48 height 18
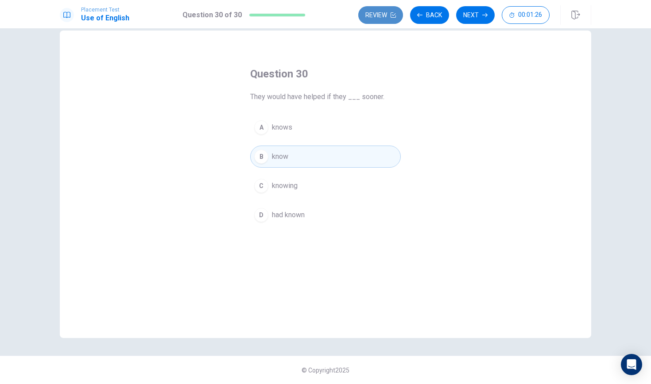
click at [378, 18] on button "Review" at bounding box center [380, 15] width 45 height 18
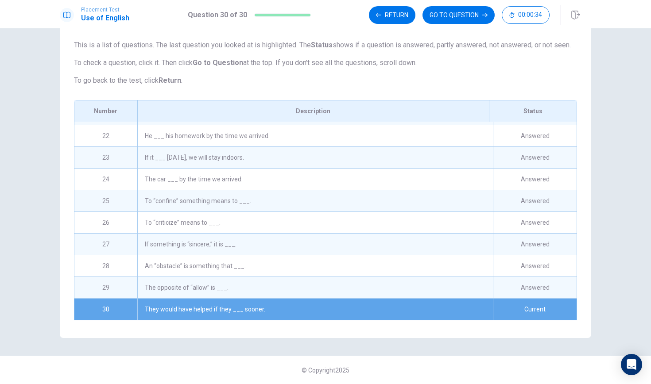
scroll to position [452, 0]
click at [253, 204] on div "To “confine” something means to ___." at bounding box center [315, 200] width 356 height 21
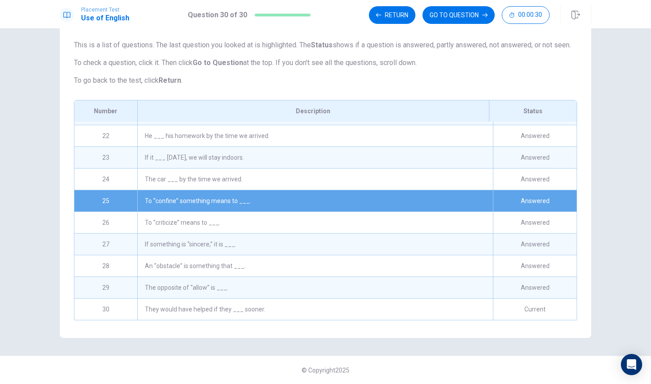
click at [253, 204] on div "To “confine” something means to ___." at bounding box center [315, 200] width 356 height 21
click at [440, 16] on button "GO TO QUESTION" at bounding box center [459, 15] width 72 height 18
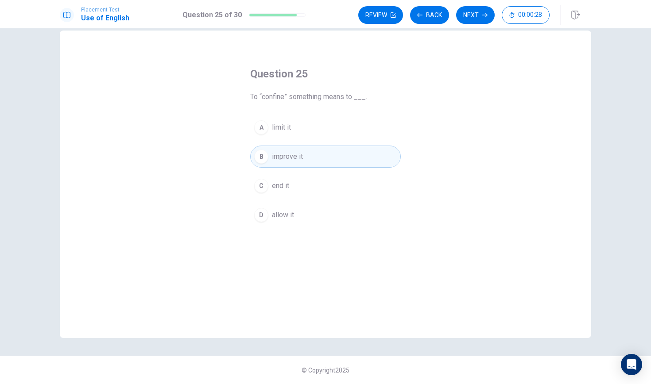
scroll to position [16, 0]
click at [368, 12] on button "Review" at bounding box center [380, 15] width 45 height 18
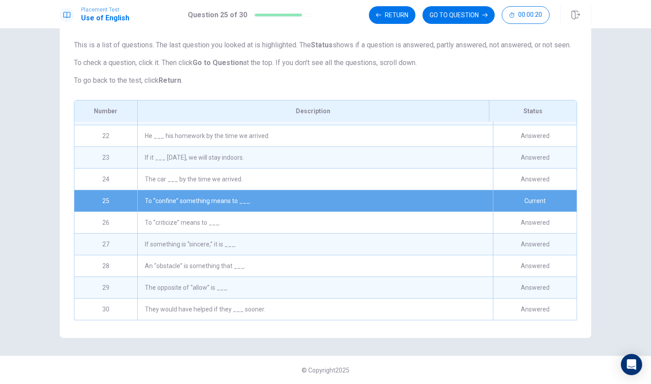
scroll to position [0, 0]
click at [250, 310] on div "They would have helped if they ___ sooner." at bounding box center [315, 309] width 356 height 21
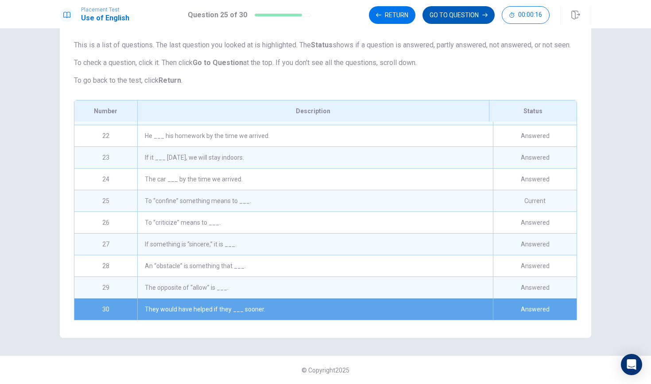
click at [455, 12] on button "GO TO QUESTION" at bounding box center [459, 15] width 72 height 18
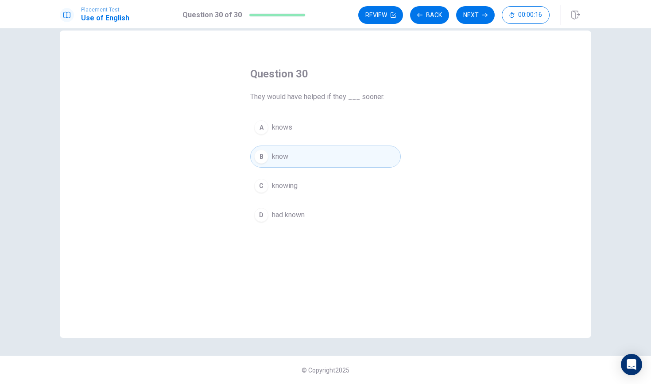
scroll to position [16, 0]
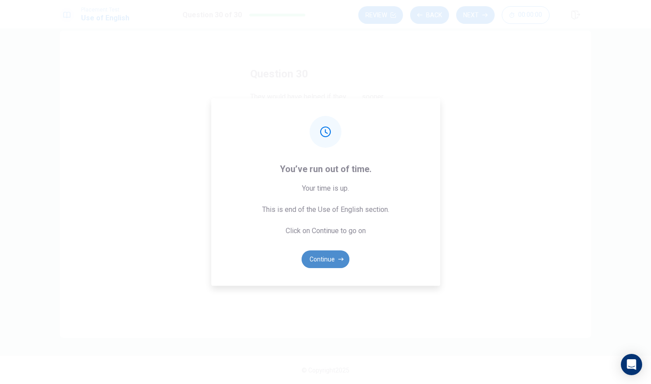
click at [332, 258] on button "Continue" at bounding box center [326, 260] width 48 height 18
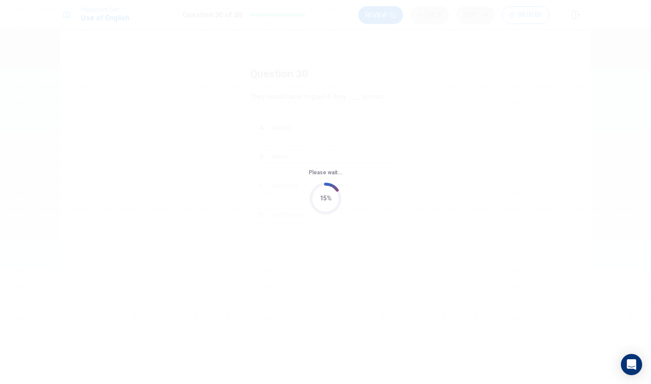
scroll to position [0, 0]
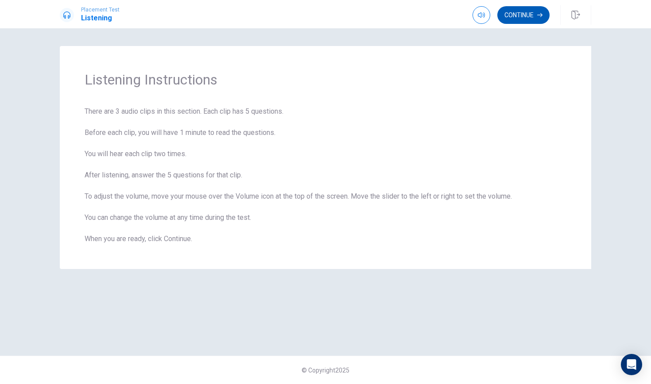
click at [521, 19] on button "Continue" at bounding box center [523, 15] width 52 height 18
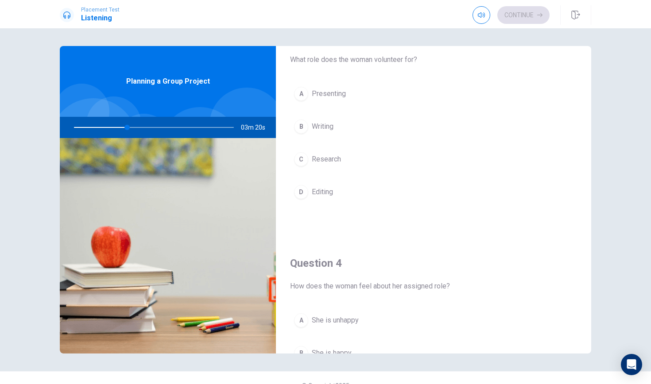
scroll to position [466, 0]
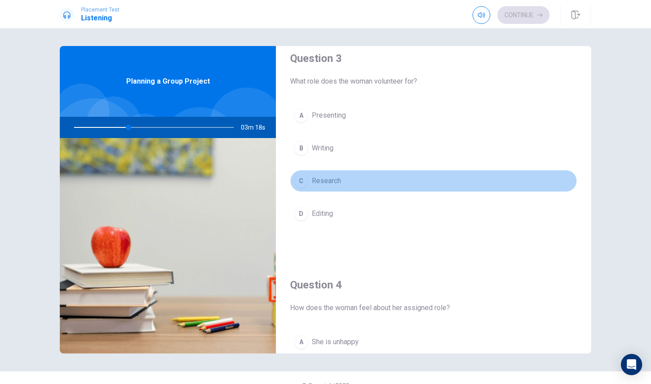
click at [302, 181] on div "C" at bounding box center [301, 181] width 14 height 14
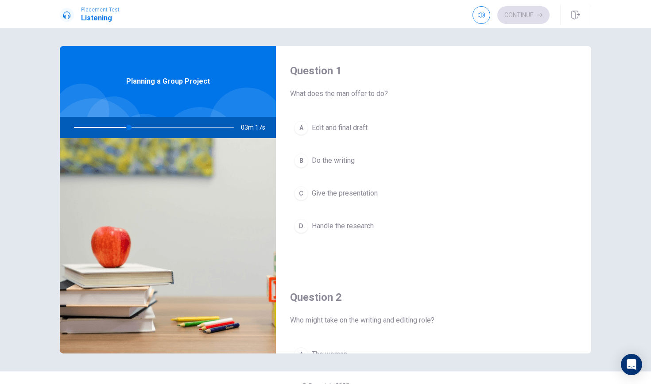
scroll to position [0, 0]
click at [342, 194] on span "Give the presentation" at bounding box center [345, 193] width 66 height 11
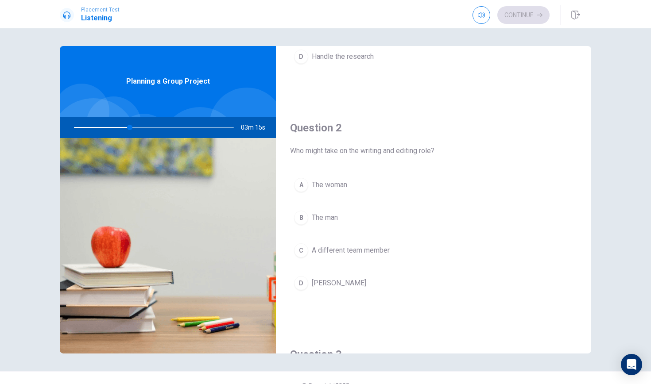
scroll to position [176, 0]
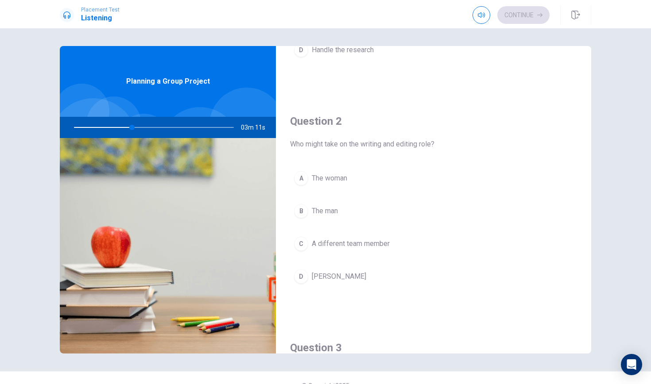
click at [330, 279] on span "[PERSON_NAME]" at bounding box center [339, 276] width 54 height 11
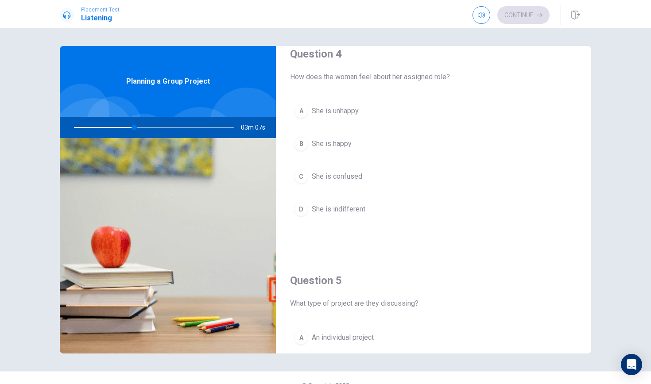
scroll to position [695, 0]
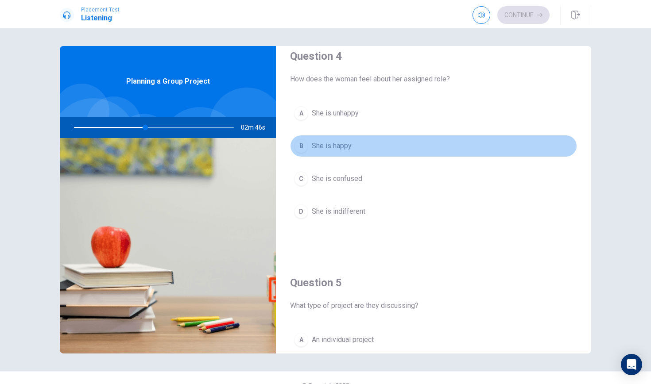
click at [301, 147] on div "B" at bounding box center [301, 146] width 14 height 14
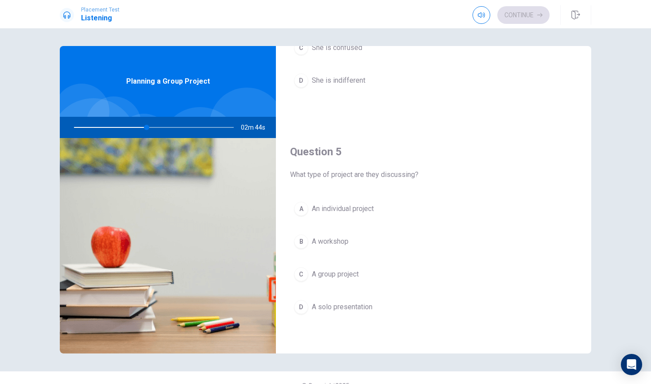
scroll to position [826, 0]
click at [304, 274] on div "C" at bounding box center [301, 274] width 14 height 14
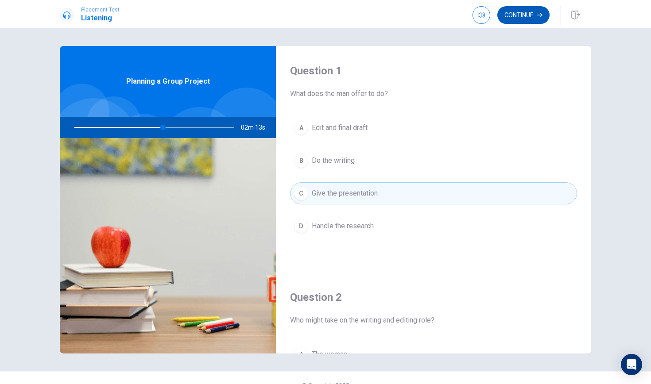
scroll to position [0, 0]
click at [528, 16] on button "Continue" at bounding box center [523, 15] width 52 height 18
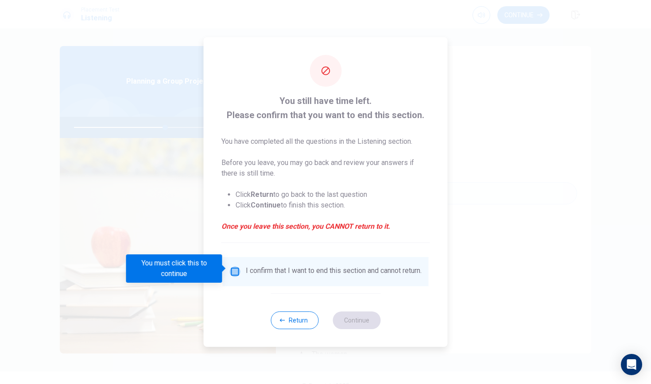
click at [234, 267] on input "You must click this to continue" at bounding box center [235, 272] width 11 height 11
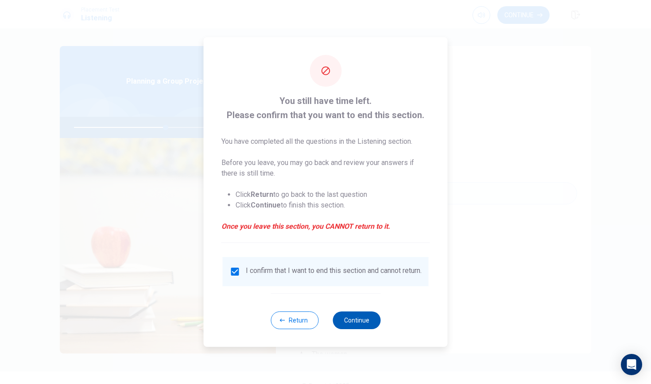
click at [360, 324] on button "Continue" at bounding box center [357, 321] width 48 height 18
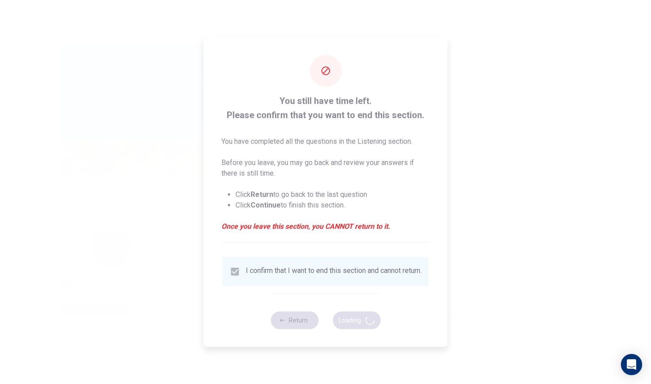
type input "58"
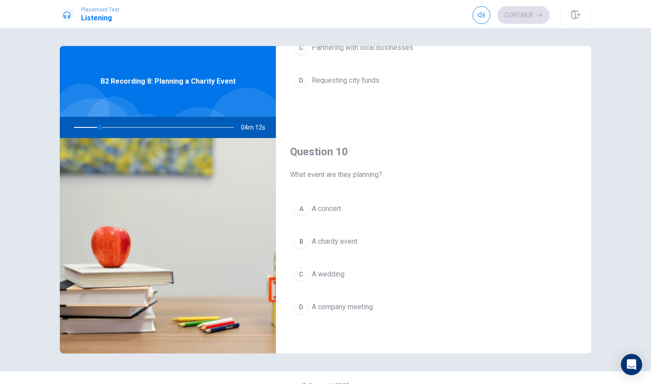
scroll to position [826, 0]
click at [302, 242] on div "B" at bounding box center [301, 242] width 14 height 14
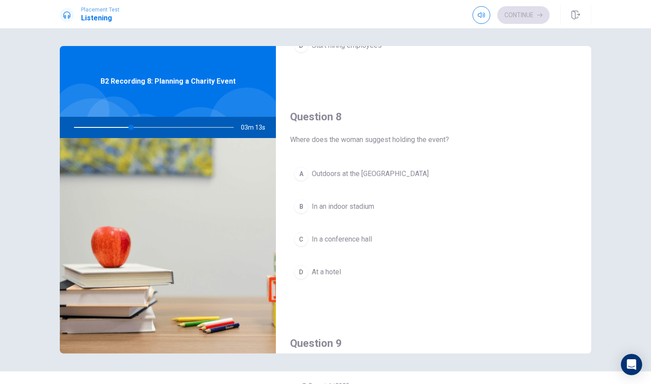
scroll to position [409, 0]
click at [382, 174] on span "Outdoors at the [GEOGRAPHIC_DATA]" at bounding box center [370, 172] width 117 height 11
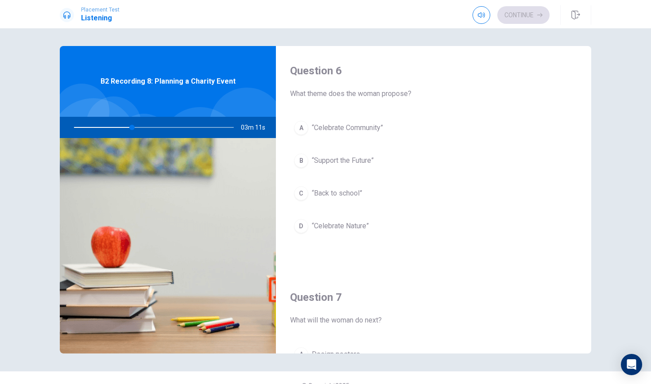
scroll to position [0, 0]
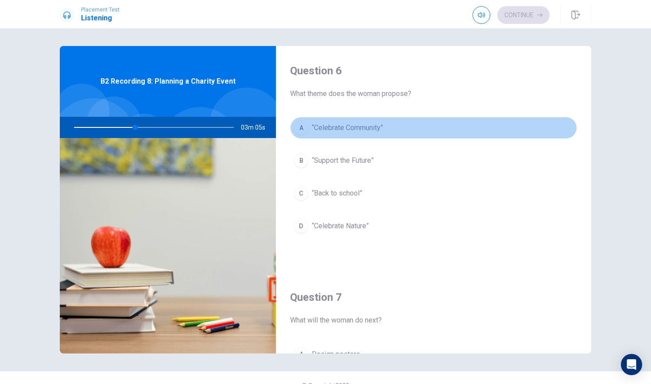
click at [377, 124] on span "“Celebrate Community”" at bounding box center [347, 128] width 71 height 11
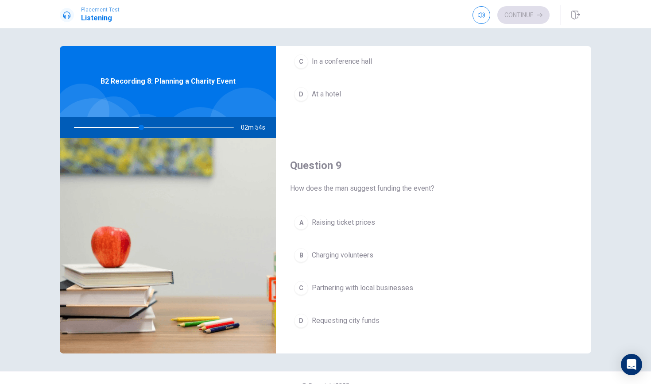
scroll to position [584, 0]
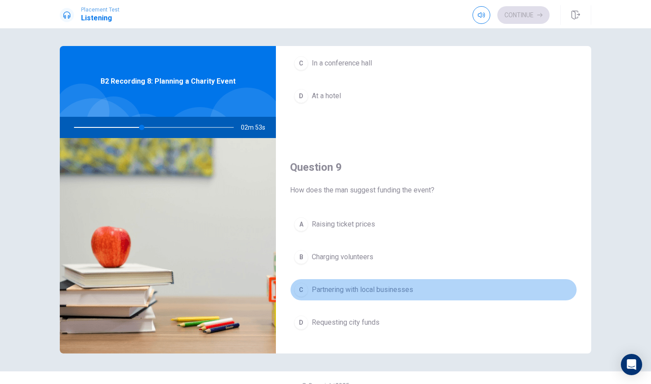
click at [327, 286] on span "Partnering with local businesses" at bounding box center [362, 290] width 101 height 11
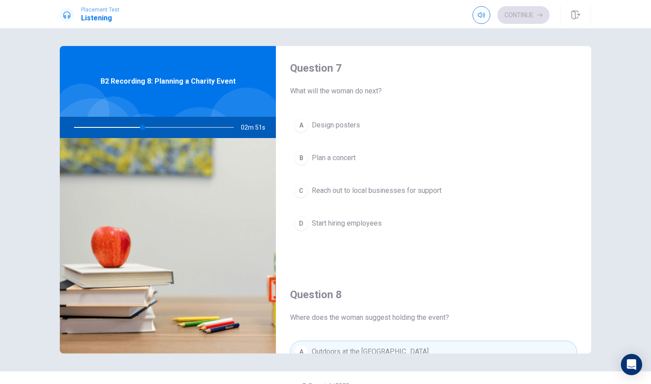
scroll to position [229, 0]
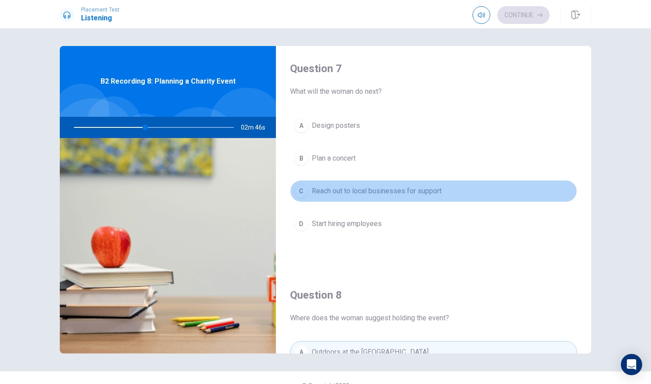
click at [364, 193] on span "Reach out to local businesses for support" at bounding box center [377, 191] width 130 height 11
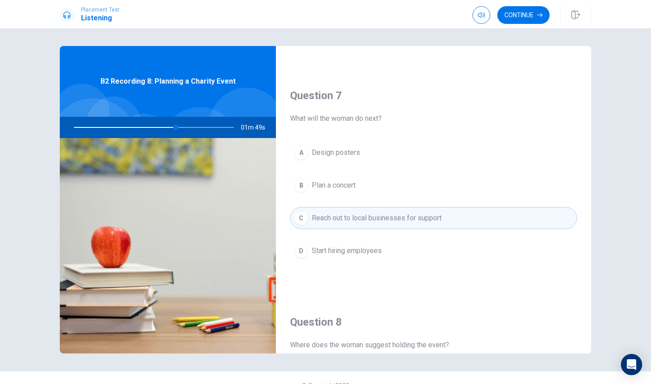
scroll to position [202, 0]
click at [521, 15] on button "Continue" at bounding box center [523, 15] width 52 height 18
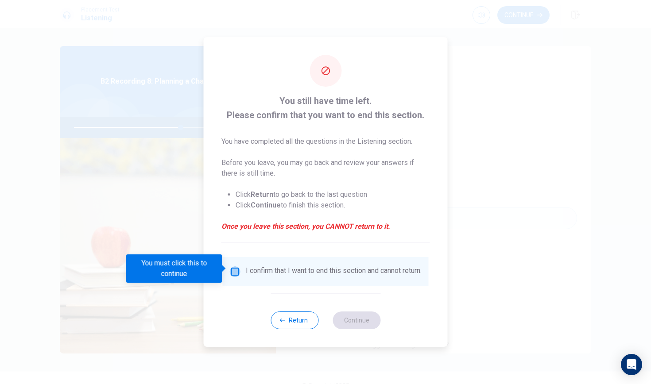
click at [235, 269] on input "You must click this to continue" at bounding box center [235, 272] width 11 height 11
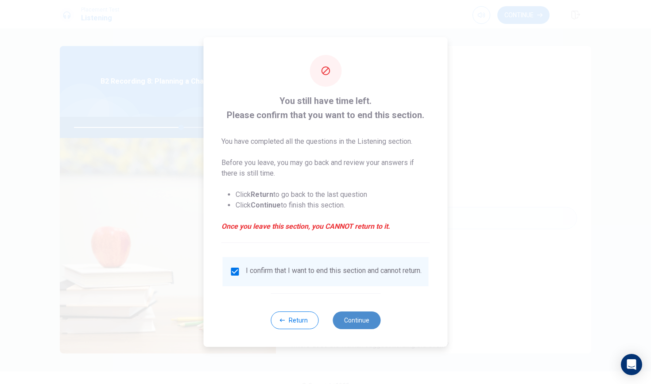
click at [368, 326] on button "Continue" at bounding box center [357, 321] width 48 height 18
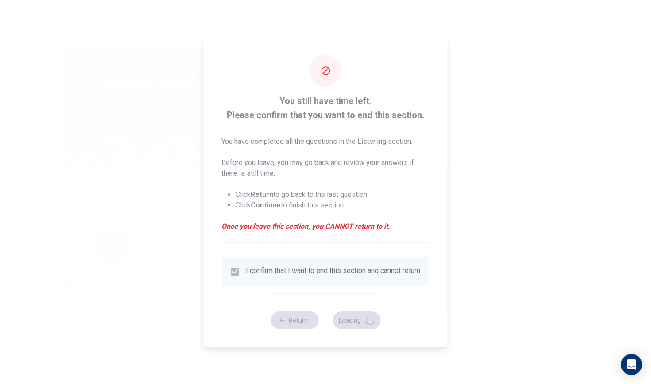
type input "68"
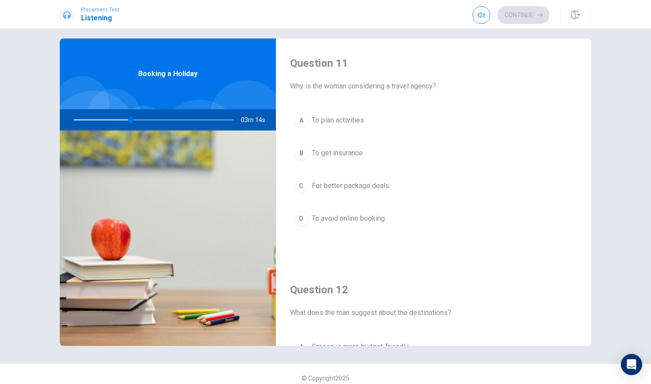
scroll to position [4, 0]
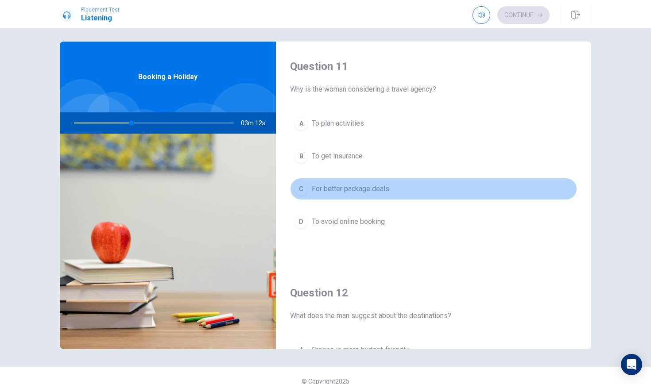
click at [365, 190] on span "For better package deals" at bounding box center [351, 189] width 78 height 11
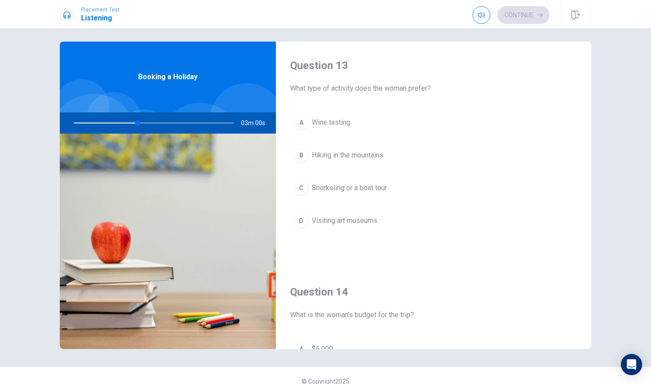
scroll to position [454, 0]
click at [370, 190] on span "Snorkeling or a boat tour" at bounding box center [349, 189] width 75 height 11
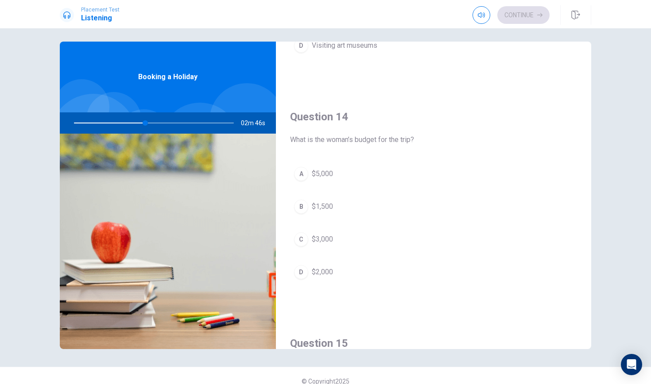
scroll to position [645, 0]
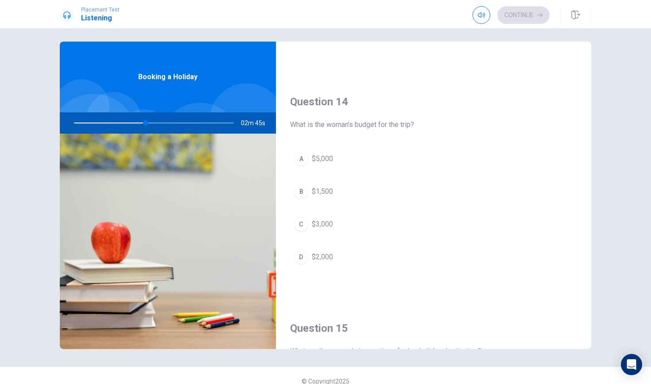
click at [336, 256] on button "D $2,000" at bounding box center [433, 257] width 287 height 22
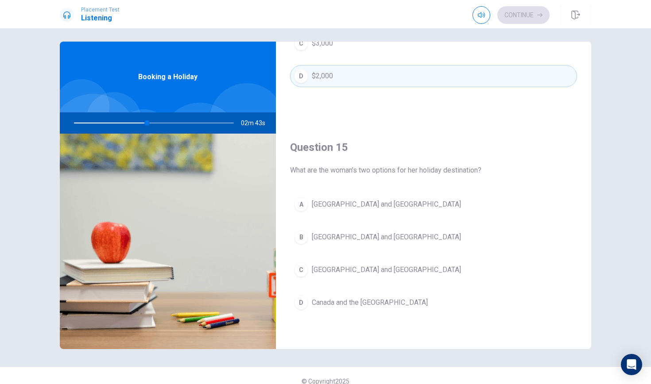
scroll to position [826, 0]
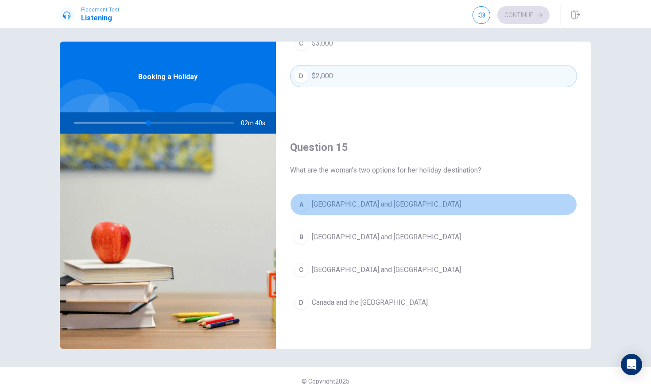
click at [394, 204] on button "A [GEOGRAPHIC_DATA] and [GEOGRAPHIC_DATA]" at bounding box center [433, 205] width 287 height 22
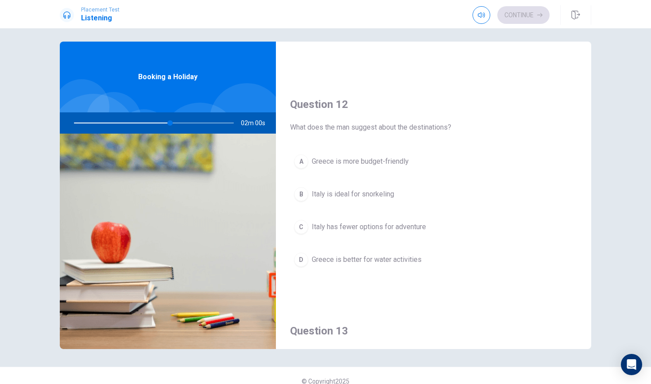
scroll to position [189, 0]
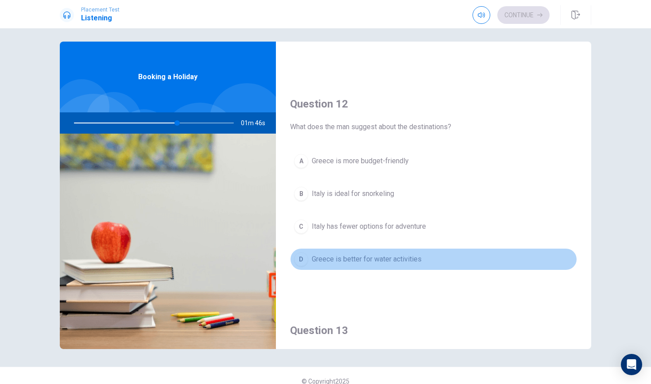
click at [304, 260] on div "D" at bounding box center [301, 259] width 14 height 14
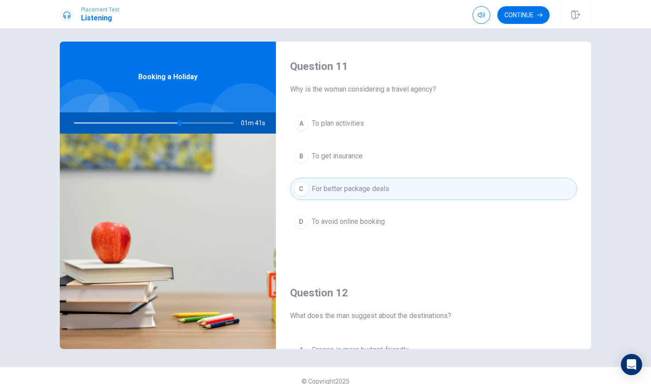
scroll to position [0, 0]
click at [531, 17] on button "Continue" at bounding box center [523, 15] width 52 height 18
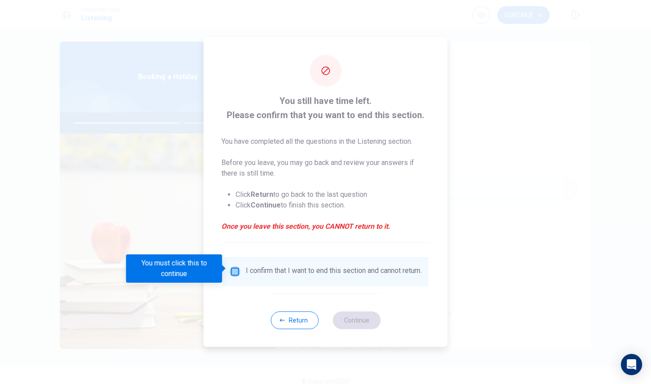
click at [232, 270] on input "You must click this to continue" at bounding box center [235, 272] width 11 height 11
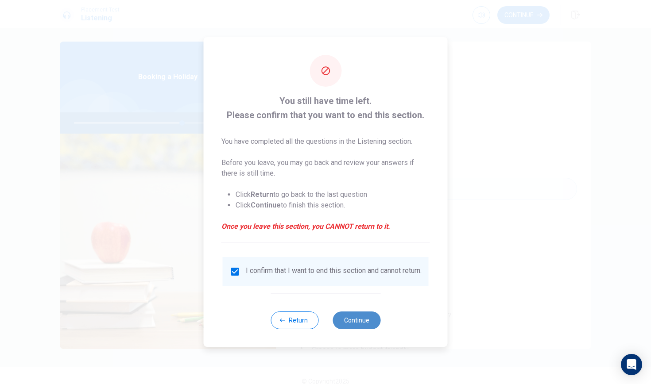
click at [349, 325] on button "Continue" at bounding box center [357, 321] width 48 height 18
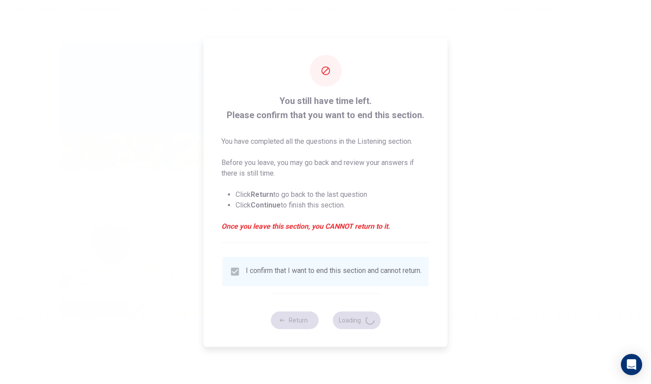
type input "69"
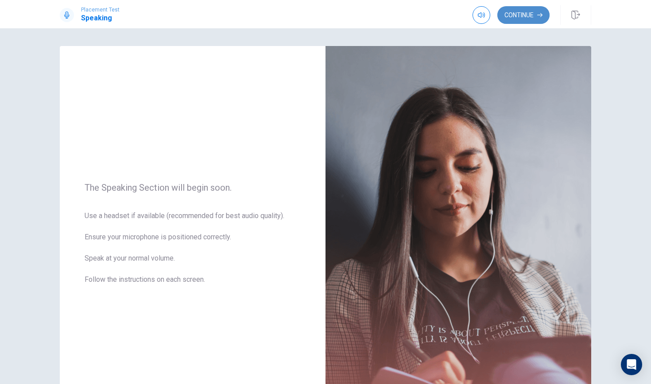
click at [508, 14] on button "Continue" at bounding box center [523, 15] width 52 height 18
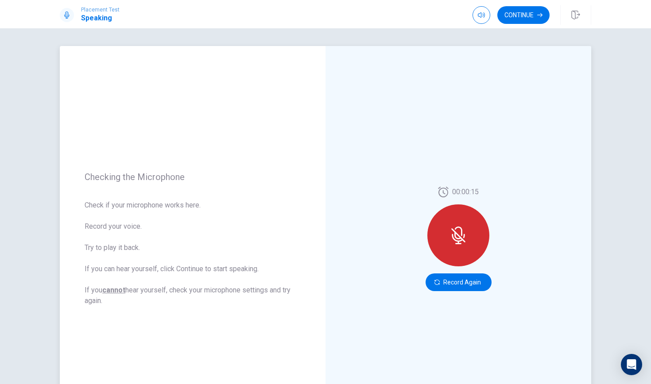
click at [468, 247] on div at bounding box center [458, 236] width 62 height 62
click at [453, 236] on icon at bounding box center [457, 238] width 11 height 8
click at [462, 231] on icon at bounding box center [459, 236] width 18 height 18
click at [448, 279] on button "Record Again" at bounding box center [459, 283] width 66 height 18
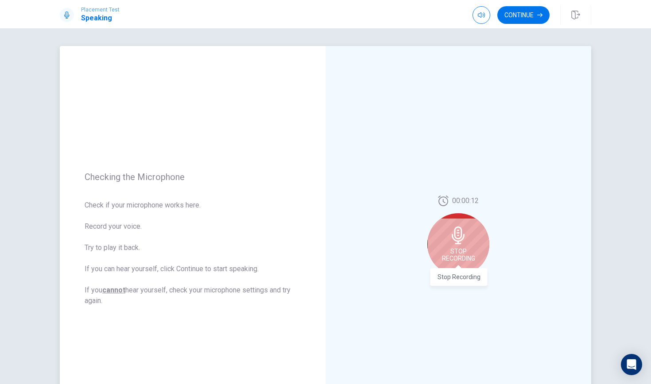
click at [456, 250] on span "Stop Recording" at bounding box center [458, 255] width 33 height 14
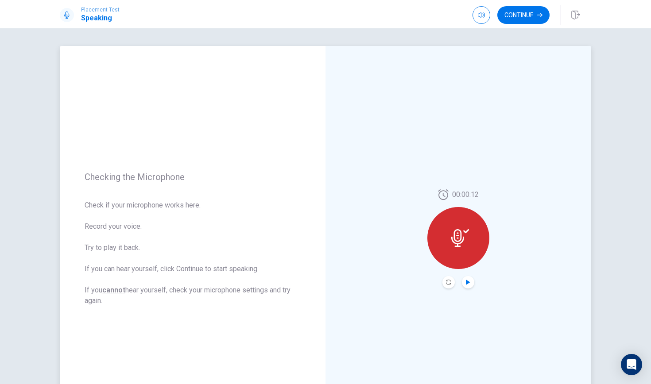
click at [467, 281] on icon "Play Audio" at bounding box center [468, 282] width 4 height 5
click at [515, 20] on button "Continue" at bounding box center [523, 15] width 52 height 18
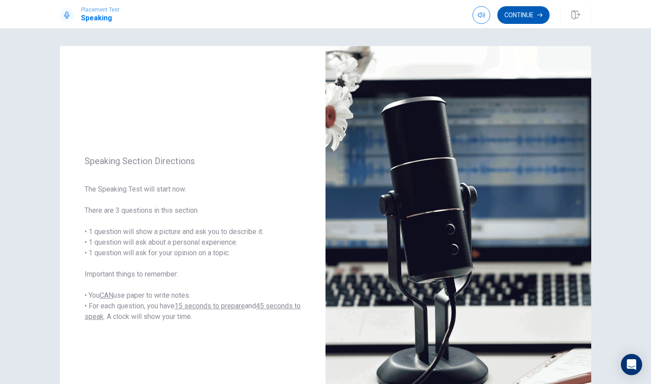
click at [527, 19] on button "Continue" at bounding box center [523, 15] width 52 height 18
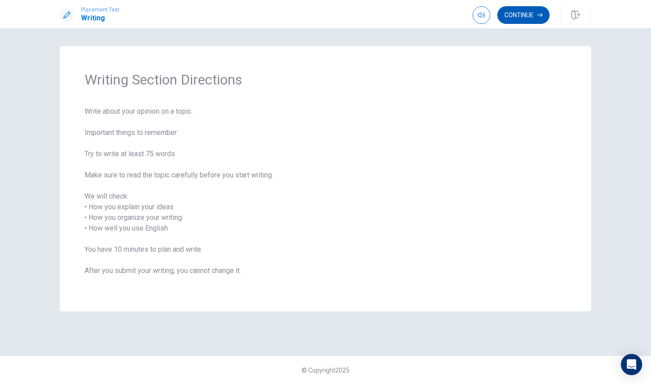
click at [508, 16] on button "Continue" at bounding box center [523, 15] width 52 height 18
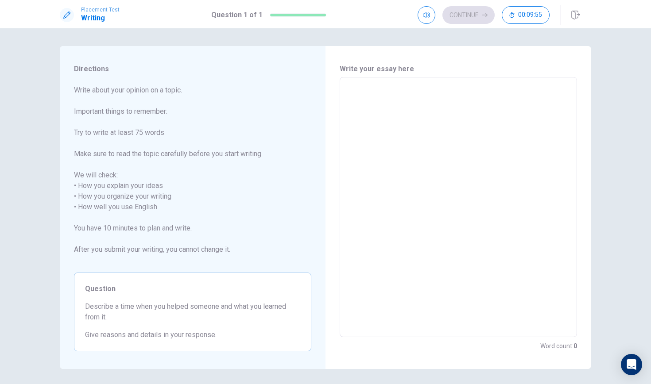
click at [406, 89] on textarea at bounding box center [458, 208] width 225 height 246
type textarea "I"
type textarea "x"
type textarea "It"
type textarea "x"
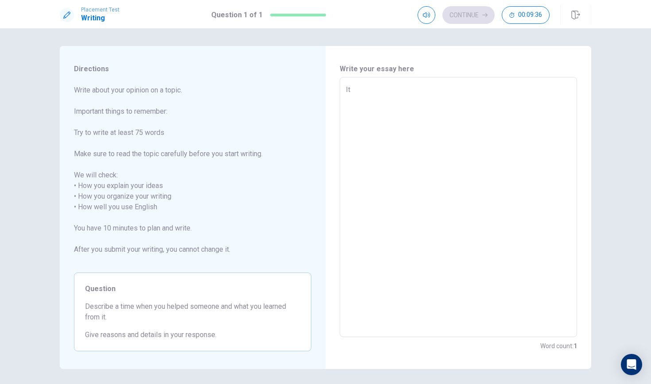
type textarea "It'"
type textarea "x"
type textarea "It's"
type textarea "x"
type textarea "It's"
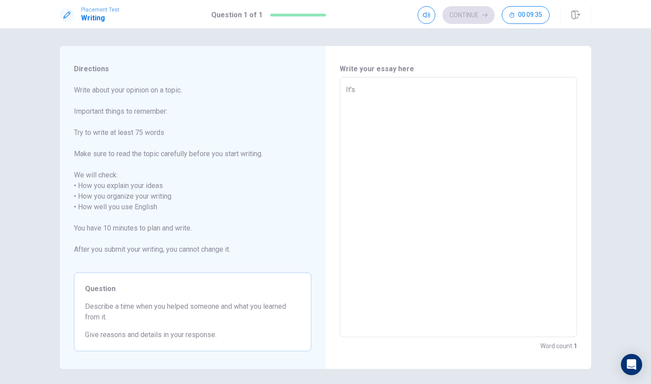
type textarea "x"
type textarea "It's a"
type textarea "x"
type textarea "It's a"
type textarea "x"
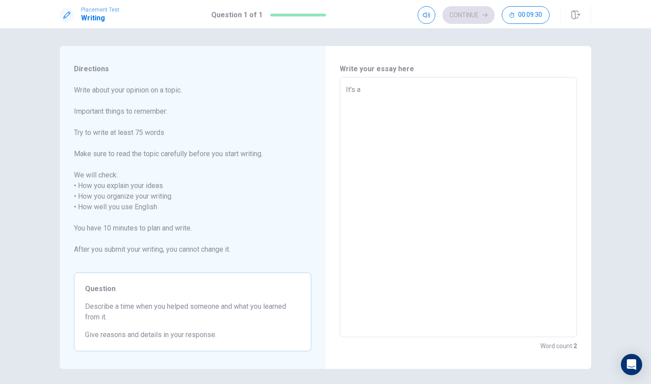
type textarea "It's a e"
type textarea "x"
type textarea "It's a ex"
type textarea "x"
type textarea "It's a exp"
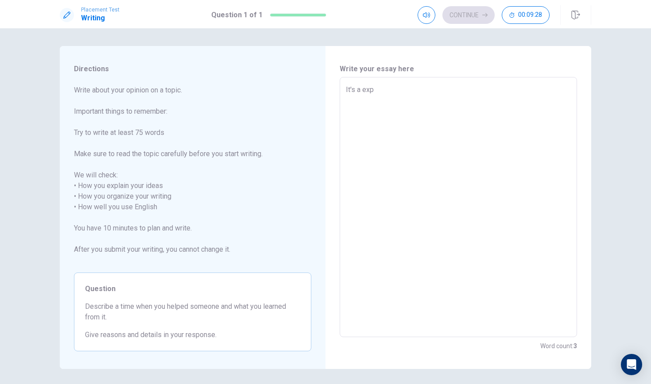
type textarea "x"
type textarea "It's a expe"
type textarea "x"
type textarea "It's a exper"
type textarea "x"
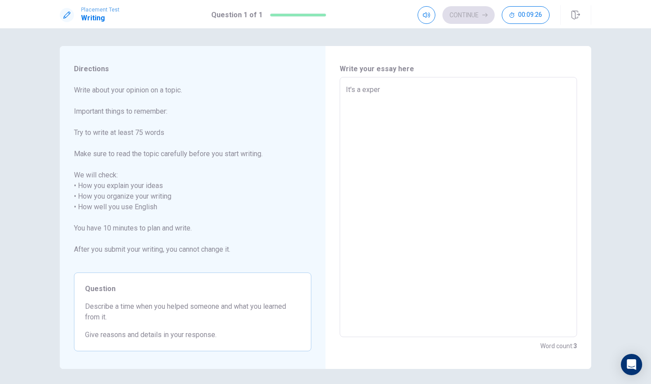
type textarea "It's a experi"
type textarea "x"
type textarea "It's a experie"
type textarea "x"
type textarea "It's a experien"
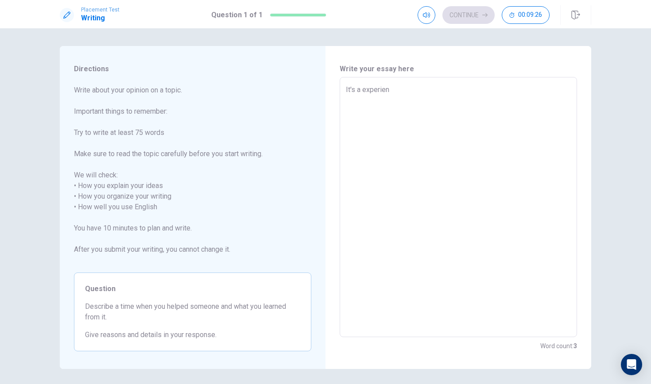
type textarea "x"
type textarea "It's a experienc"
type textarea "x"
type textarea "It's a experience"
type textarea "x"
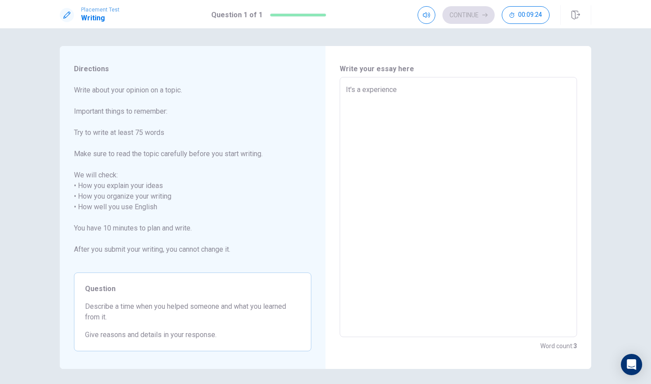
type textarea "It's a experience"
type textarea "x"
type textarea "It's a experience t"
type textarea "x"
type textarea "It's a experience th"
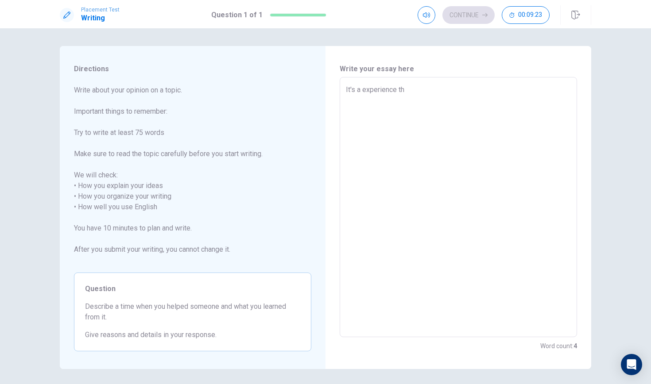
type textarea "x"
type textarea "It's a experience tha"
type textarea "x"
type textarea "It's a experience that"
type textarea "x"
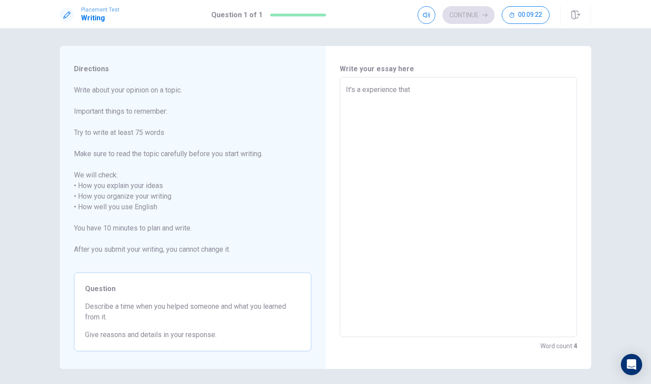
type textarea "It's a experience that"
type textarea "x"
type textarea "It's a experience that b"
type textarea "x"
type textarea "It's a experience that be"
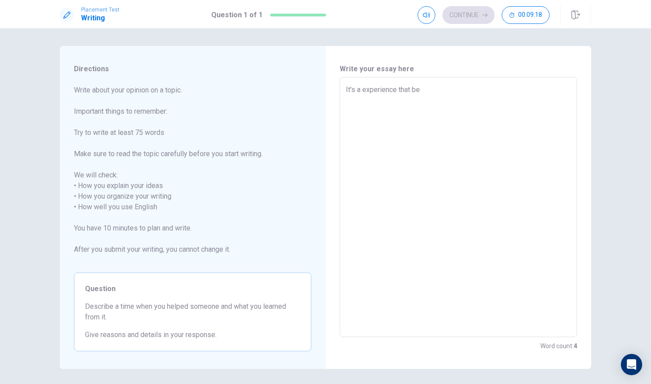
type textarea "x"
type textarea "It's a experience that be"
type textarea "x"
type textarea "It's a experience that be h"
type textarea "x"
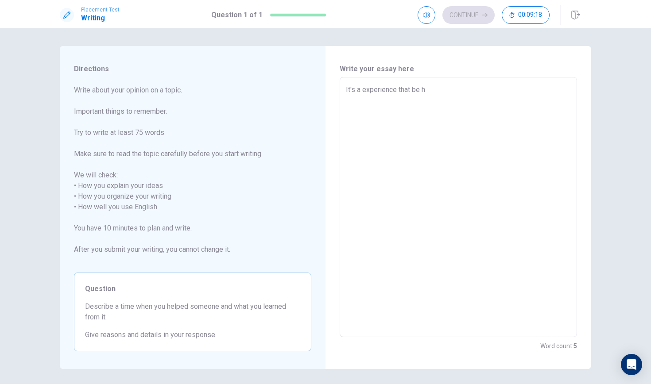
type textarea "It's a experience that be ha"
type textarea "x"
type textarea "It's a experience that be hap"
type textarea "x"
type textarea "It's a experience that be happ"
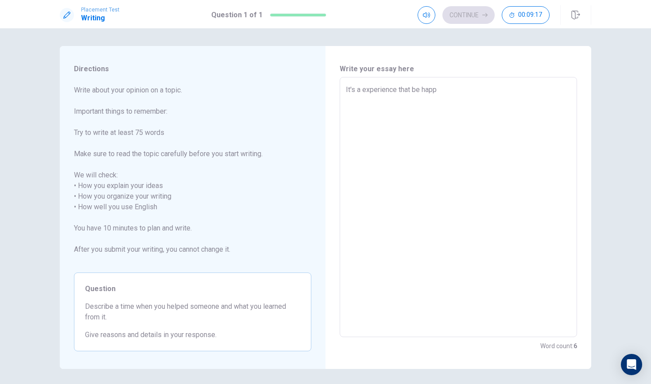
type textarea "x"
type textarea "It's a experience that be [PERSON_NAME]"
type textarea "x"
type textarea "It's a experience that be happen"
type textarea "x"
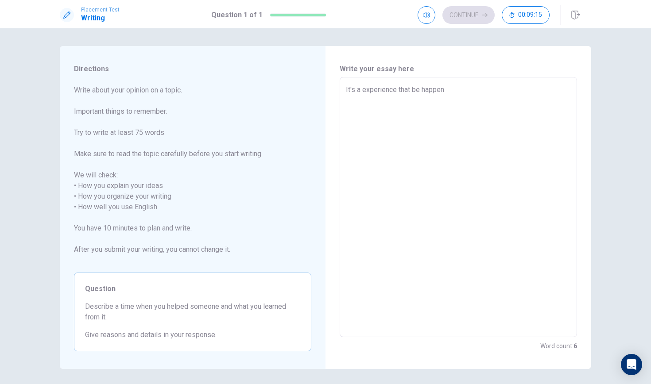
type textarea "It's a experience that be happend"
type textarea "x"
type textarea "It's a experience that be happend"
click at [418, 92] on textarea "It's a experience that be happend" at bounding box center [458, 208] width 225 height 246
click at [419, 90] on textarea "It's a experience that be happend" at bounding box center [458, 208] width 225 height 246
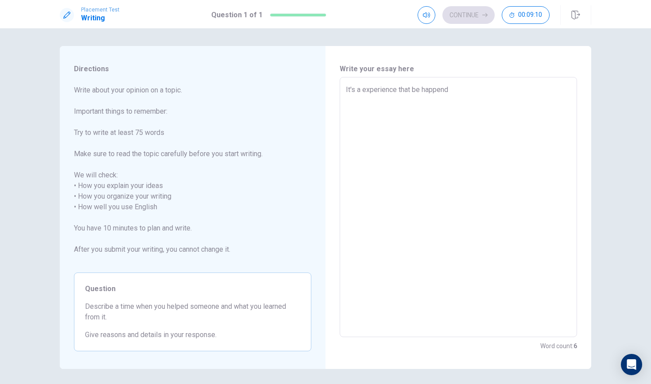
type textarea "x"
type textarea "It's a experience that b happend"
type textarea "x"
type textarea "It's a experience that happend"
type textarea "x"
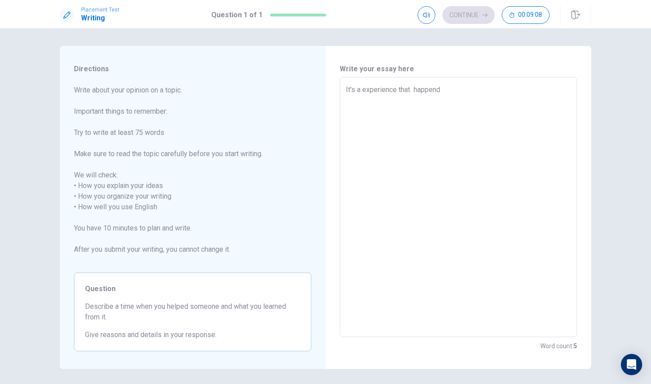
type textarea "It's a experience that happend"
click at [471, 91] on textarea "It's a experience that happend" at bounding box center [458, 208] width 225 height 246
type textarea "x"
type textarea "It's a experience that happend i"
type textarea "x"
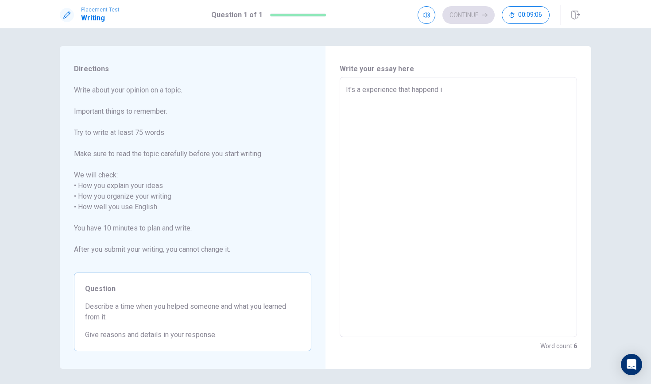
type textarea "It's a experience that happend in"
type textarea "x"
type textarea "It's a experience that happend inm"
type textarea "x"
type textarea "It's a experience that happend in"
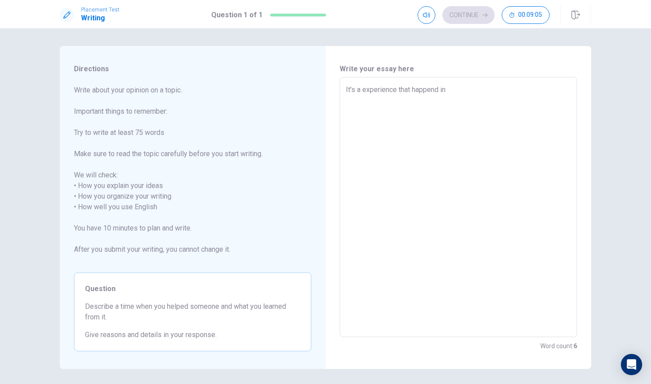
type textarea "x"
type textarea "It's a experience that happend in"
type textarea "x"
type textarea "It's a experience that happend in m"
type textarea "x"
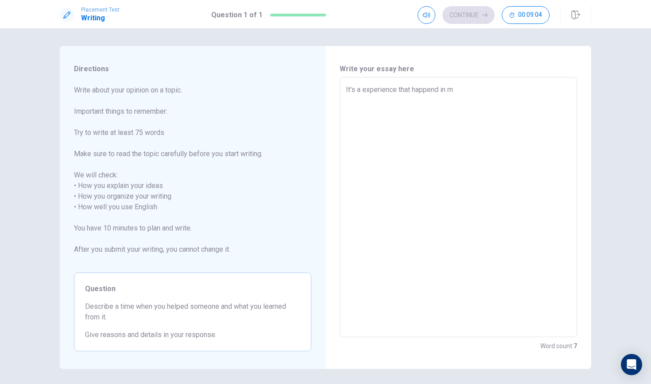
type textarea "It's a experience that happend in my"
type textarea "x"
type textarea "It's a experience that happend in my"
type textarea "x"
type textarea "It's a experience that happend in my j"
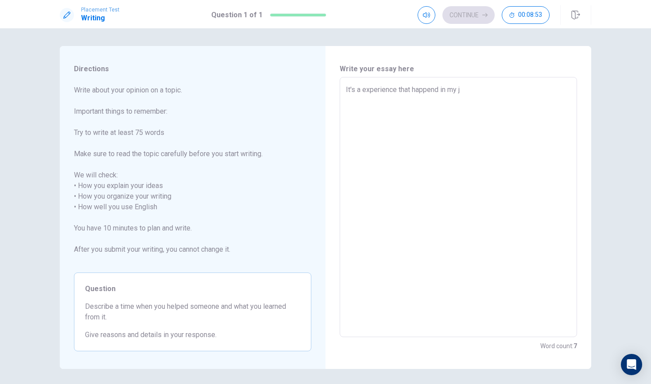
type textarea "x"
type textarea "It's a experience that happend in my ju"
type textarea "x"
type textarea "It's a experience that happend in my jun"
type textarea "x"
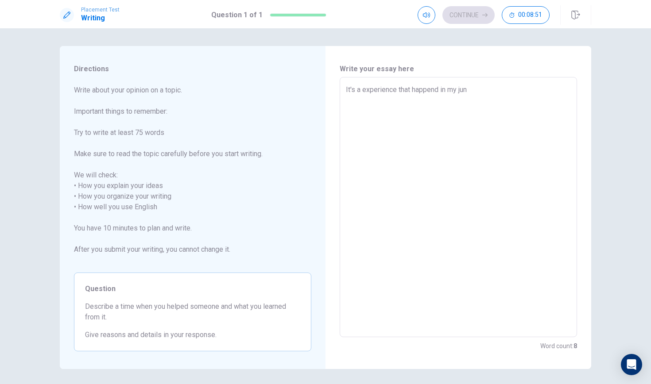
type textarea "It's a experience that happend in my juni"
type textarea "x"
type textarea "It's a experience that happend in my junio"
type textarea "x"
type textarea "It's a experience that happend in my juni"
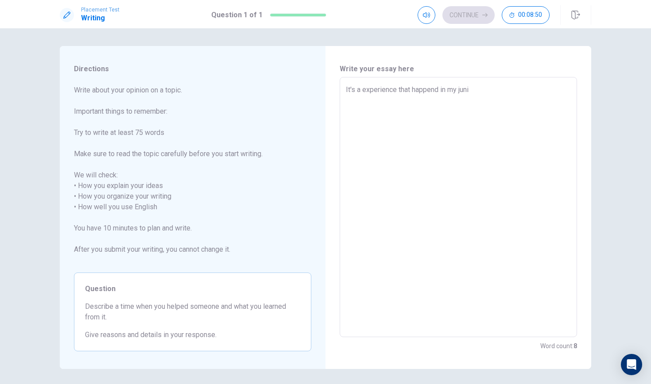
type textarea "x"
type textarea "It's a experience that happend in my jun"
type textarea "x"
type textarea "It's a experience that happend in my ju"
type textarea "x"
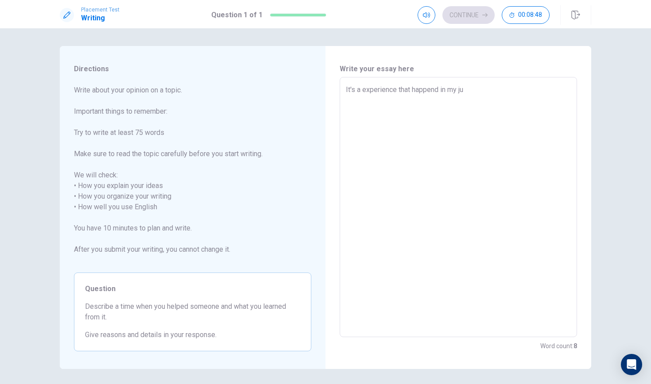
type textarea "It's a experience that happend in my j"
type textarea "x"
type textarea "It's a experience that happend in my"
type textarea "x"
type textarea "It's a experience that happend in my j"
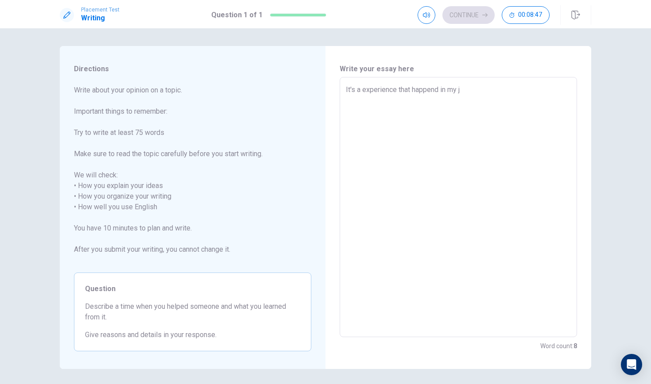
type textarea "x"
type textarea "It's a experience that happend in my jo"
type textarea "x"
type textarea "It's a experience that happend in my j"
type textarea "x"
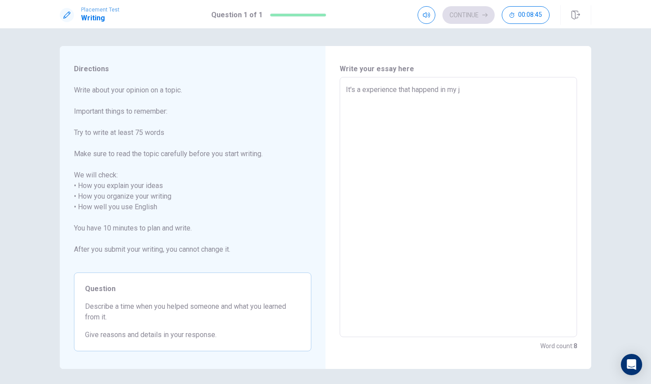
type textarea "It's a experience that happend in my ju"
type textarea "x"
type textarea "It's a experience that happend in my jun"
type textarea "x"
type textarea "It's a experience that happend in my juni"
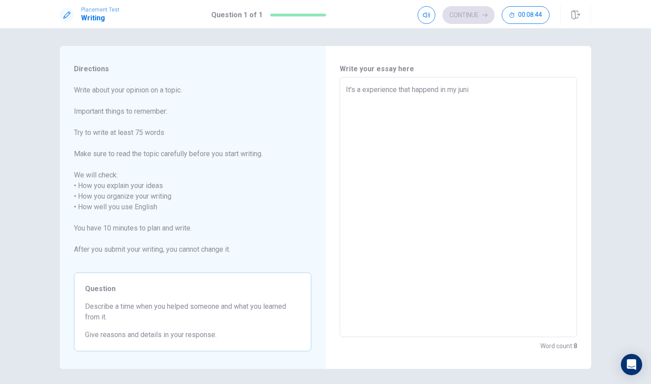
type textarea "x"
type textarea "It's a experience that happend in my junio"
type textarea "x"
type textarea "It's a experience that happend in my junior"
type textarea "x"
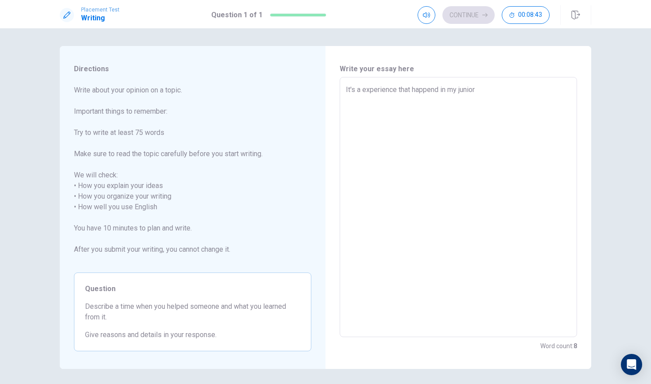
type textarea "It's a experience that happend in my junior"
type textarea "x"
type textarea "It's a experience that happend in my junior h"
type textarea "x"
type textarea "It's a experience that happend in my junior hi"
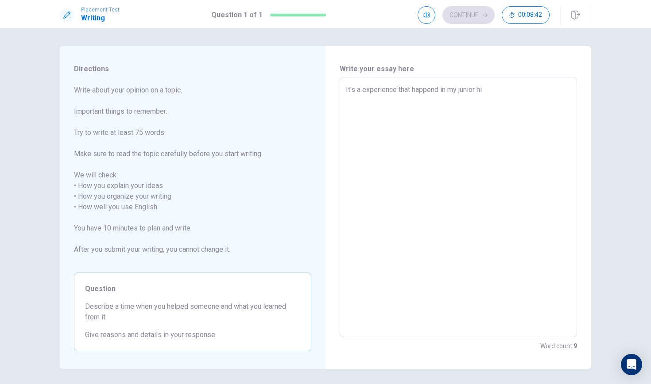
type textarea "x"
type textarea "It's a experience that happend in my junior hig"
type textarea "x"
type textarea "It's a experience that happend in my junior high"
type textarea "x"
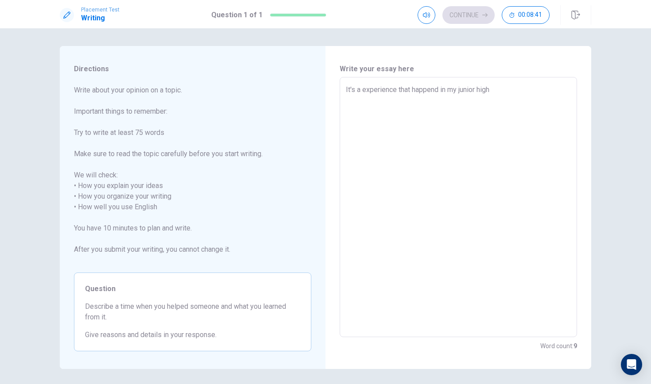
type textarea "It's a experience that happend in my junior high"
type textarea "x"
type textarea "It's a experience that happend in my junior high s"
type textarea "x"
type textarea "It's a experience that happend in my junior high sc"
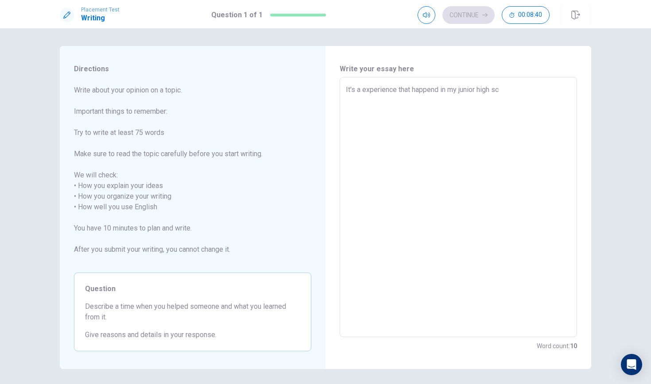
type textarea "x"
type textarea "It's a experience that happend in my junior high sch"
type textarea "x"
type textarea "It's a experience that happend in my junior high scho"
type textarea "x"
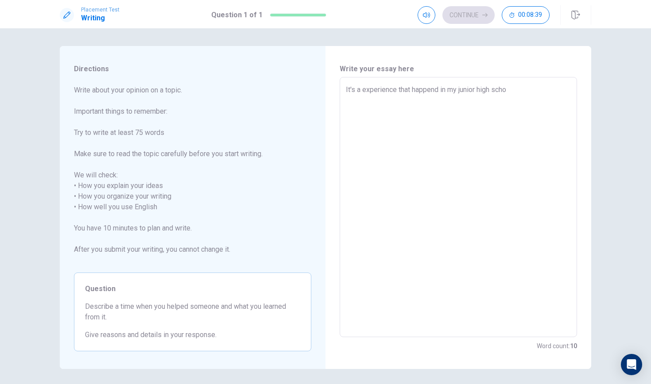
type textarea "It's a experience that happend in my junior high schoo"
type textarea "x"
type textarea "It's a experience that happend in my junior high school"
type textarea "x"
type textarea "It's a experience that happend in my junior high school"
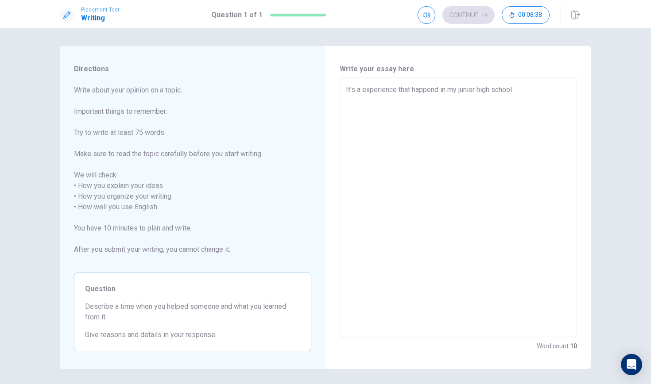
type textarea "x"
type textarea "It's a experience that happend in my junior high school t"
type textarea "x"
type textarea "It's a experience that happend in my junior high school ti"
type textarea "x"
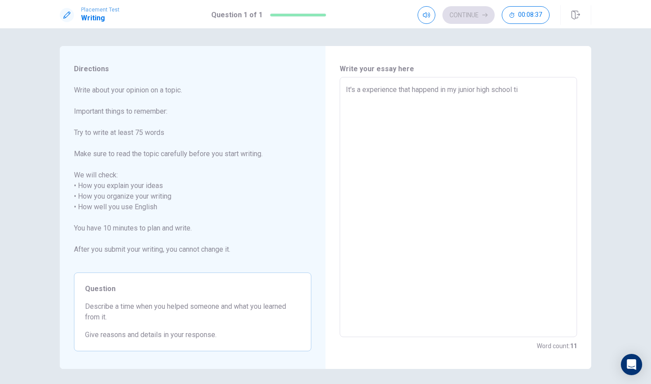
type textarea "It's a experience that happend in my junior high school [PERSON_NAME]"
type textarea "x"
type textarea "It's a experience that happend in my junior high school time"
type textarea "x"
type textarea "It's a experience that happend in my junior high school time."
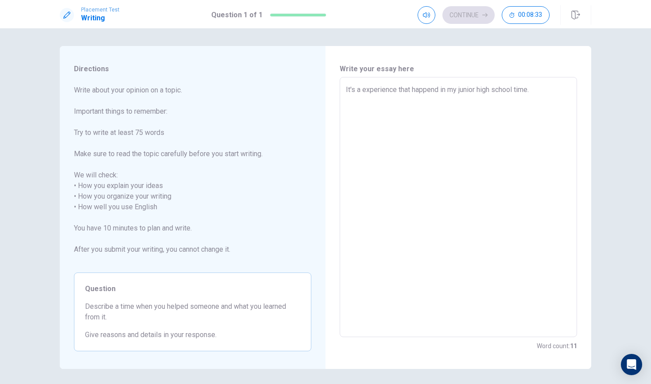
type textarea "x"
type textarea "It's a experience that happend in my junior high school time."
type textarea "x"
type textarea "It's a experience that happend in my junior high school time. I"
type textarea "x"
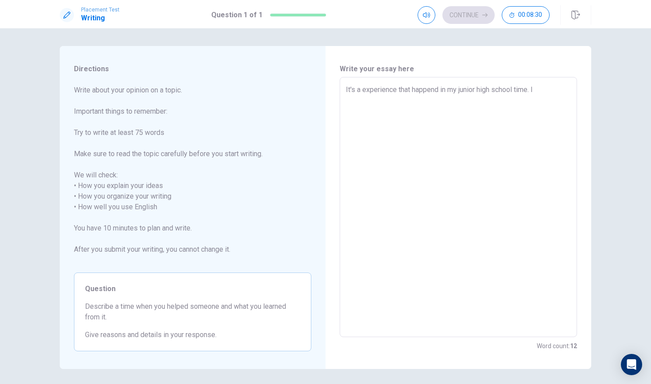
type textarea "It's a experience that happend in my junior high school time. I'"
type textarea "x"
type textarea "It's a experience that happend in my junior high school time. I'm"
type textarea "x"
type textarea "It's a experience that happend in my junior high school time. I'm"
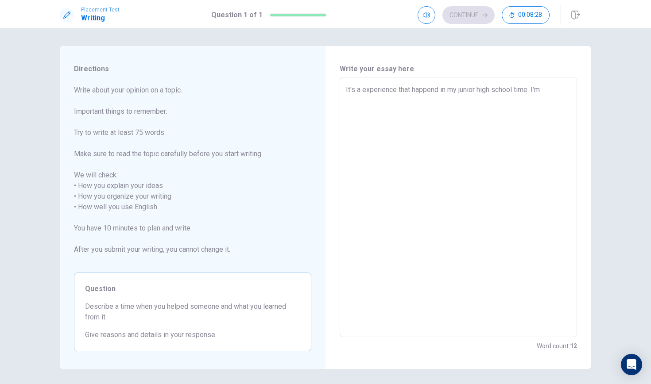
type textarea "x"
type textarea "It's a experience that happend in my junior high school time. I'm"
type textarea "x"
type textarea "It's a experience that happend in my junior high school time. I'm"
type textarea "x"
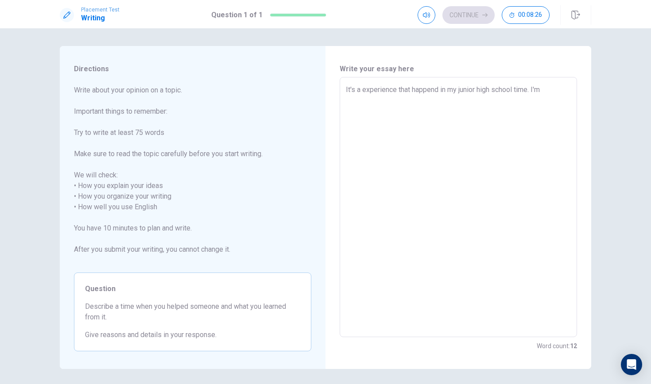
type textarea "It's a experience that happend in my junior high school time. I'm"
type textarea "x"
type textarea "It's a experience that happend in my junior high school time. I'"
type textarea "x"
type textarea "It's a experience that happend in my junior high school time. I"
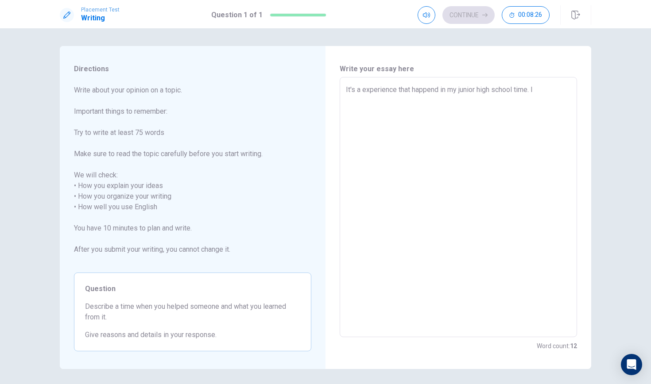
type textarea "x"
type textarea "It's a experience that happend in my junior high school time. I"
type textarea "x"
type textarea "It's a experience that happend in my junior high school time. I w"
type textarea "x"
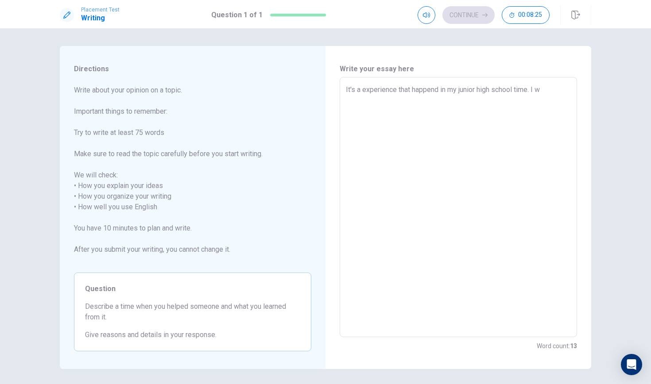
type textarea "It's a experience that happend in my junior high school time. I wa"
type textarea "x"
type textarea "It's a experience that happend in my junior high school time. I was"
type textarea "x"
type textarea "It's a experience that happend in my junior high school time. I was"
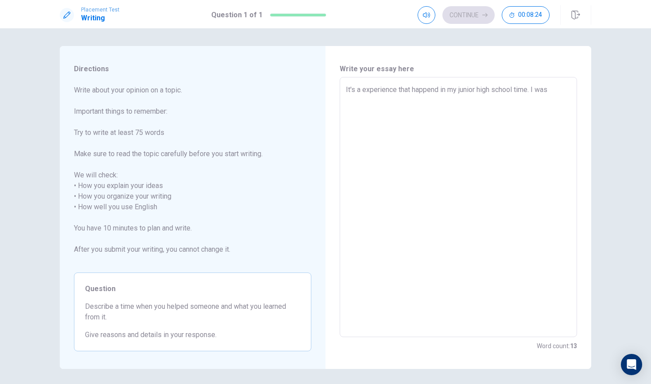
type textarea "x"
type textarea "It's a experience that happend in my junior high school time. I was s"
type textarea "x"
type textarea "It's a experience that happend in my junior high school time. I was so"
type textarea "x"
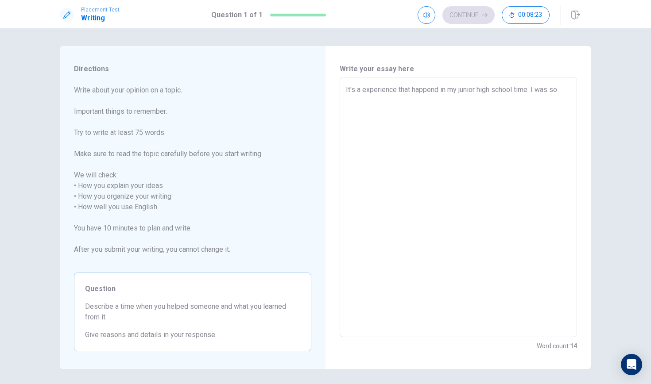
type textarea "It's a experience that happend in my junior high school time. I was so"
click at [430, 101] on textarea "It's a experience that happend in my junior high school time. I was so hurry to…" at bounding box center [458, 208] width 225 height 246
click at [431, 101] on textarea "It's a experience that happend in my junior high school time. I was so hurry to…" at bounding box center [458, 208] width 225 height 246
click at [421, 108] on textarea "It's a experience that happend in my junior high school time. I was so hurry to…" at bounding box center [458, 208] width 225 height 246
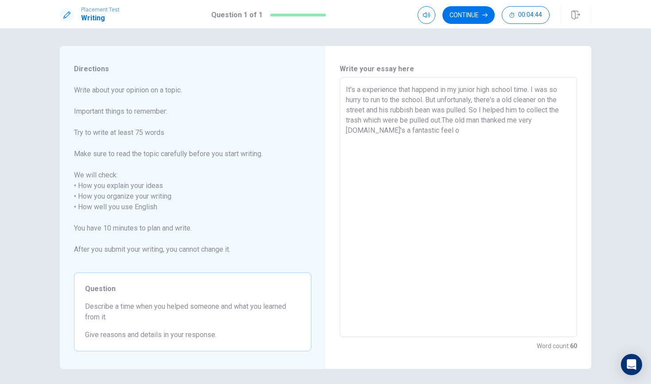
click at [350, 133] on textarea "It's a experience that happend in my junior high school time. I was so hurry to…" at bounding box center [458, 208] width 225 height 246
click at [473, 134] on textarea "It's a experience that happend in my junior high school time. I was so hurry to…" at bounding box center [458, 208] width 225 height 246
click at [551, 132] on textarea "It's a experience that happend in my junior high school time. I was so hurry to…" at bounding box center [458, 208] width 225 height 246
click at [511, 157] on textarea "It's a experience that happend in my junior high school time. I was so hurry to…" at bounding box center [458, 208] width 225 height 246
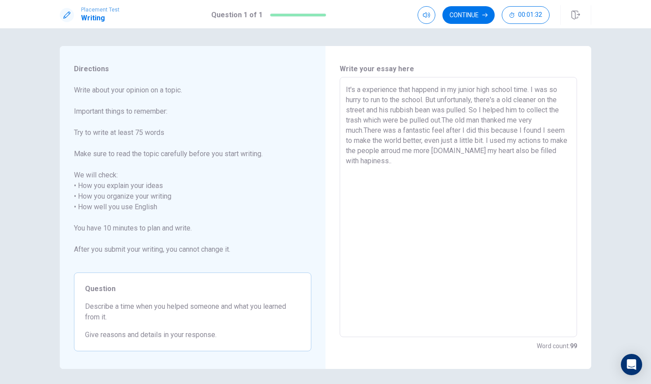
click at [505, 110] on textarea "It's a experience that happend in my junior high school time. I was so hurry to…" at bounding box center [458, 208] width 225 height 246
click at [462, 170] on textarea "It's a experience that happend in my junior high school time. I was so hurry to…" at bounding box center [458, 208] width 225 height 246
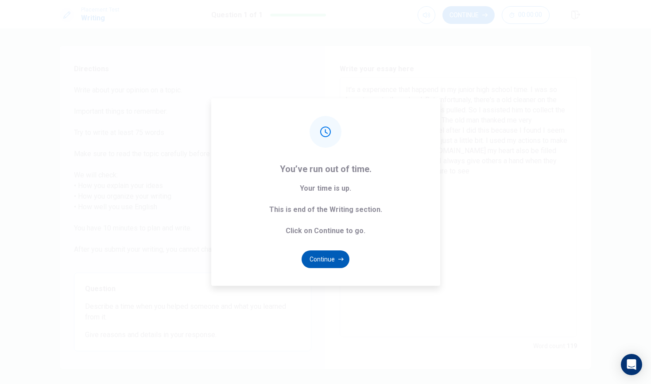
click at [318, 262] on button "Continue" at bounding box center [326, 260] width 48 height 18
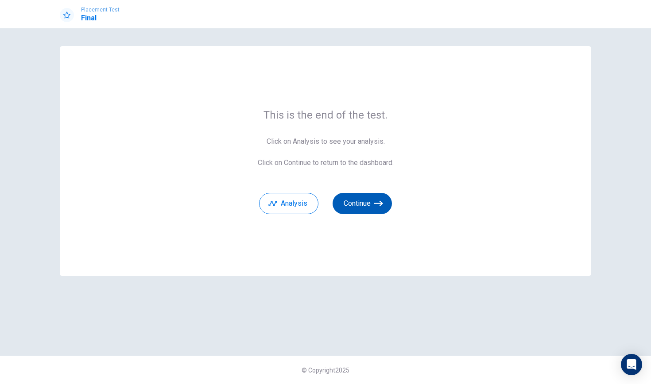
click at [361, 203] on button "Continue" at bounding box center [362, 203] width 59 height 21
